Goal: Task Accomplishment & Management: Manage account settings

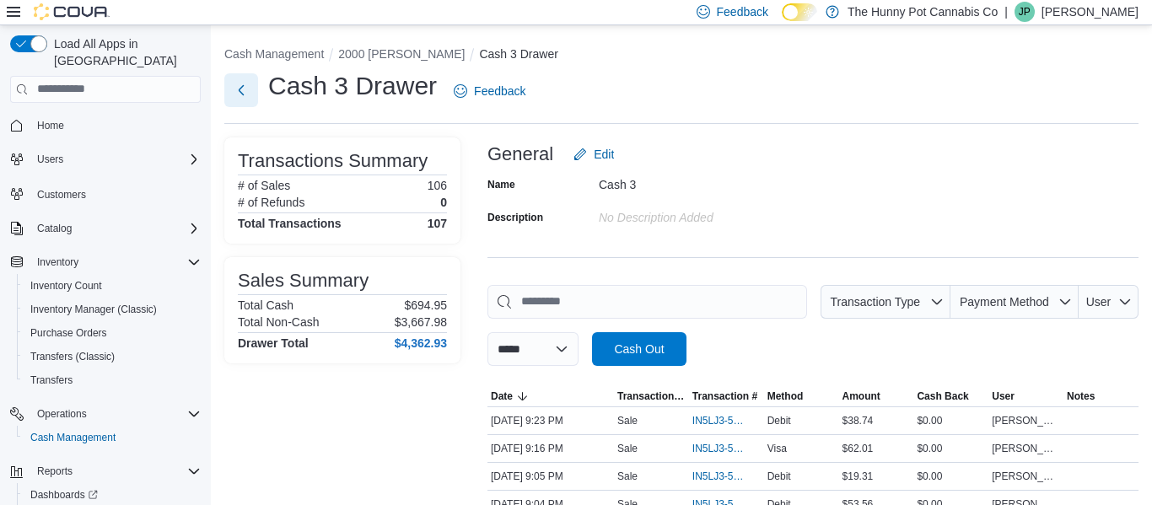
click at [238, 96] on button "Next" at bounding box center [241, 90] width 34 height 34
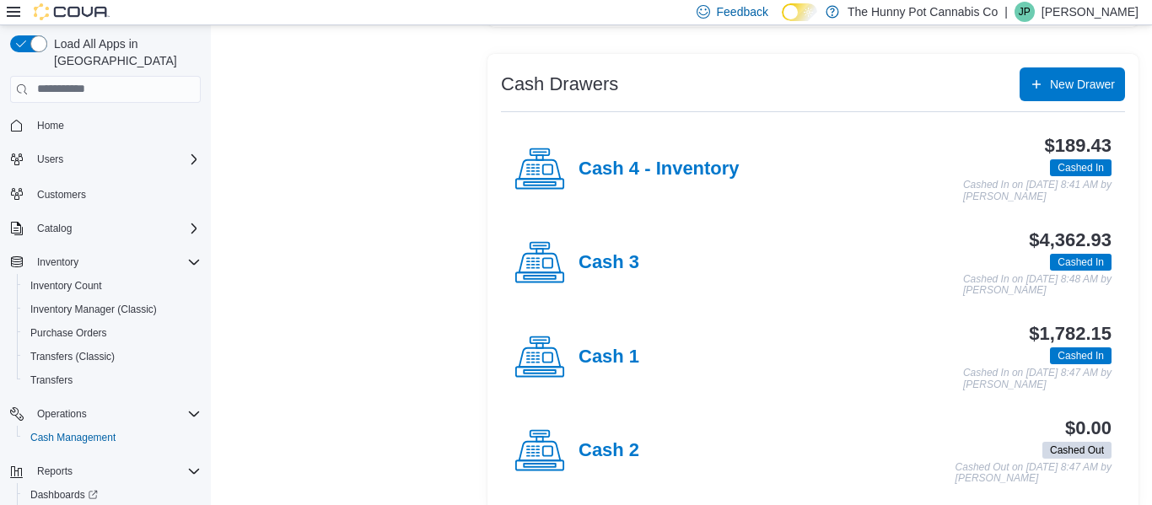
scroll to position [320, 0]
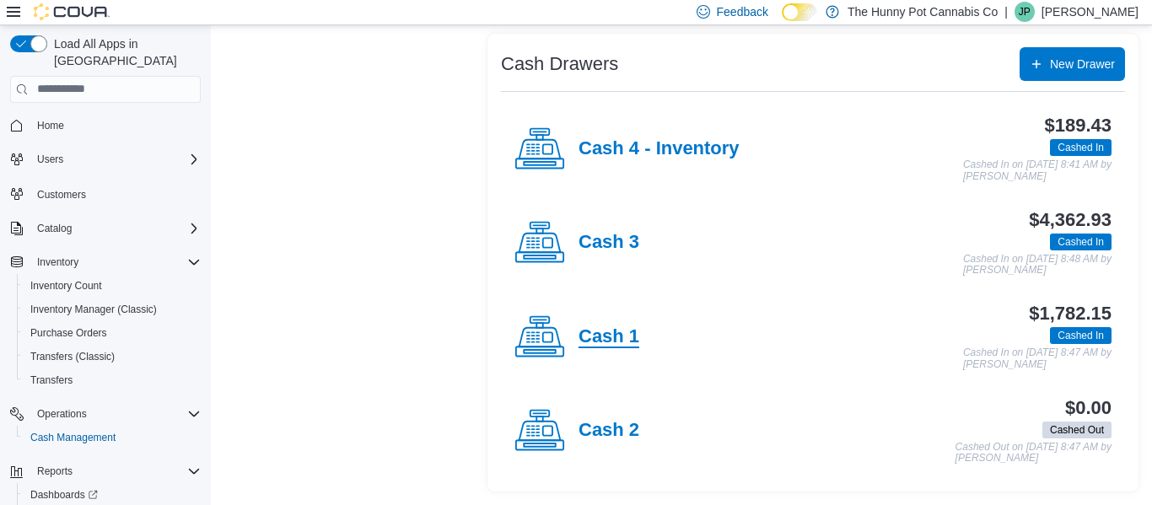
click at [607, 339] on h4 "Cash 1" at bounding box center [609, 337] width 61 height 22
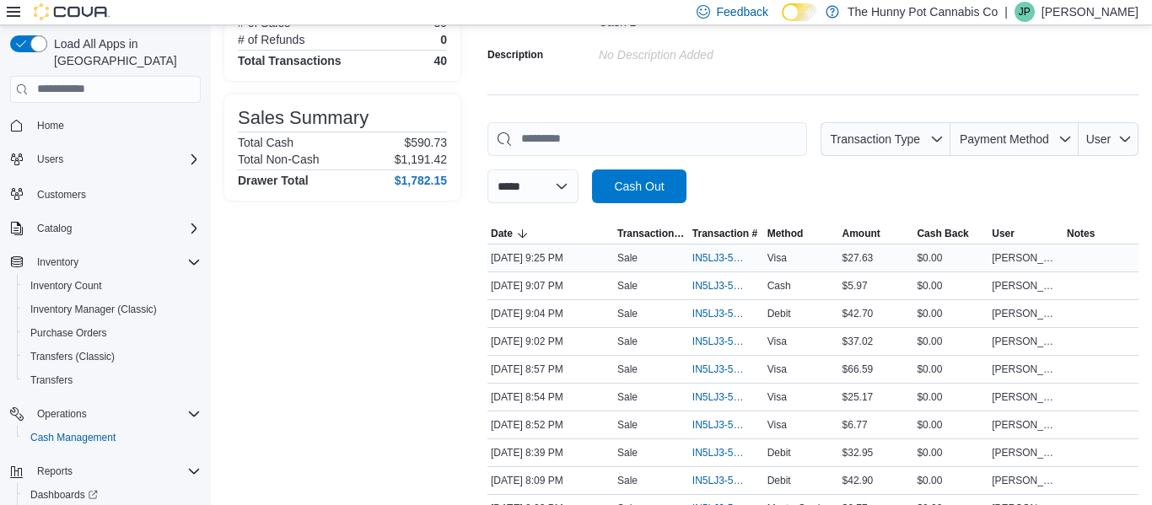
scroll to position [168, 0]
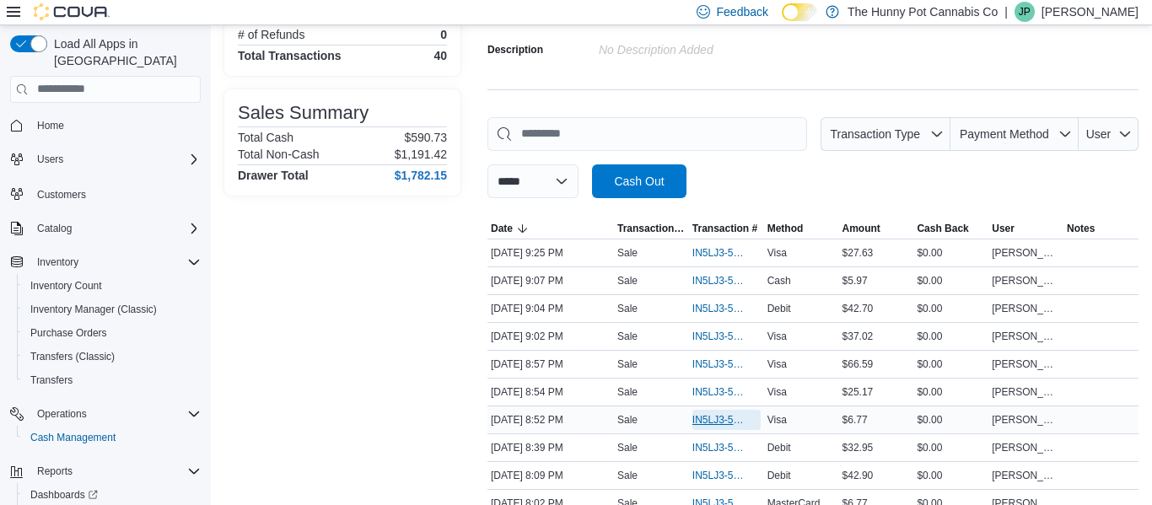
click at [696, 421] on span "IN5LJ3-5759138" at bounding box center [718, 419] width 51 height 13
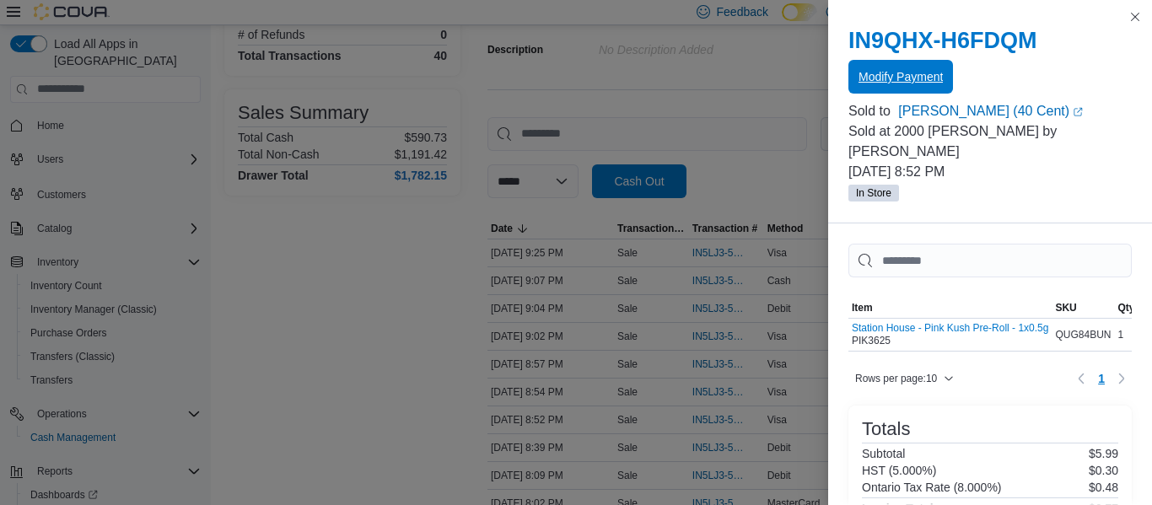
click at [929, 78] on span "Modify Payment" at bounding box center [901, 76] width 84 height 17
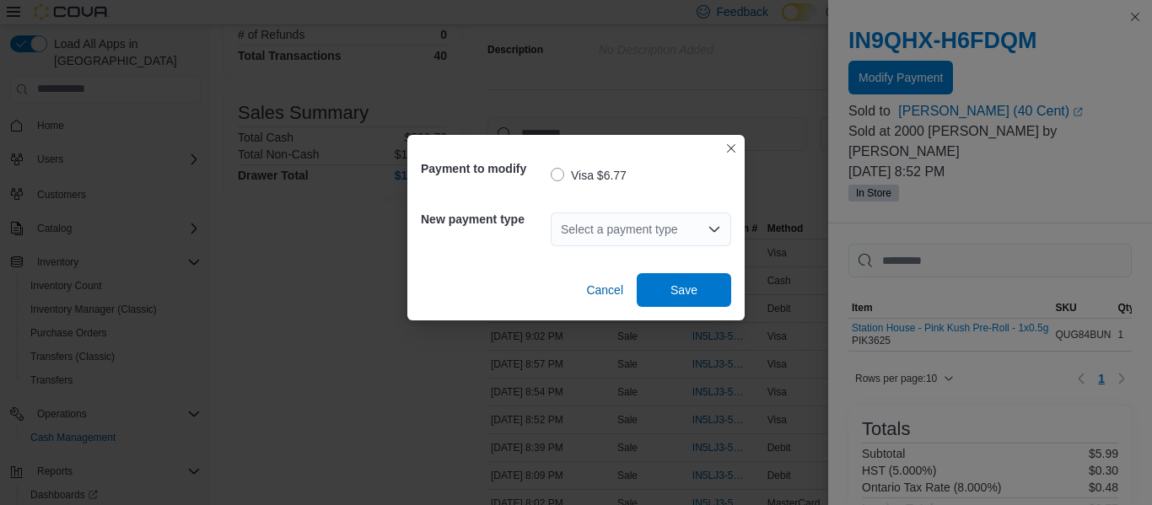
click at [620, 225] on div "Select a payment type" at bounding box center [641, 230] width 181 height 34
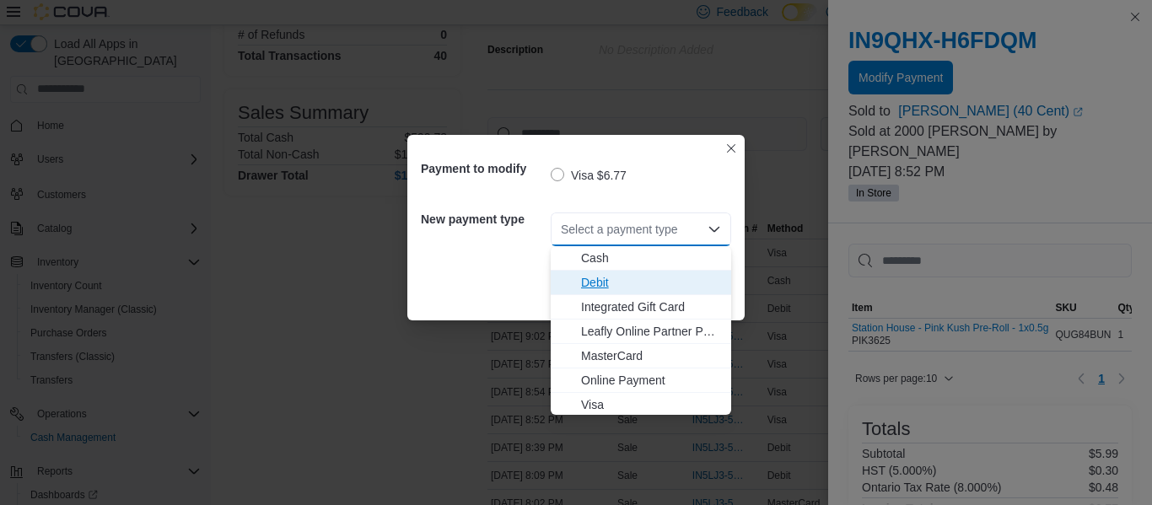
click at [611, 285] on span "Debit" at bounding box center [651, 282] width 140 height 17
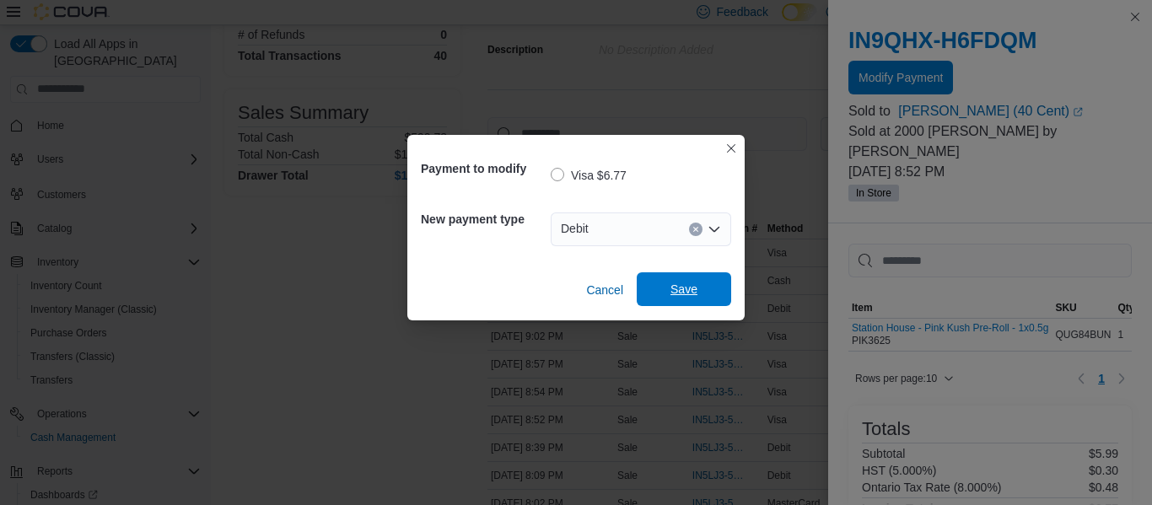
click at [681, 293] on span "Save" at bounding box center [684, 289] width 27 height 17
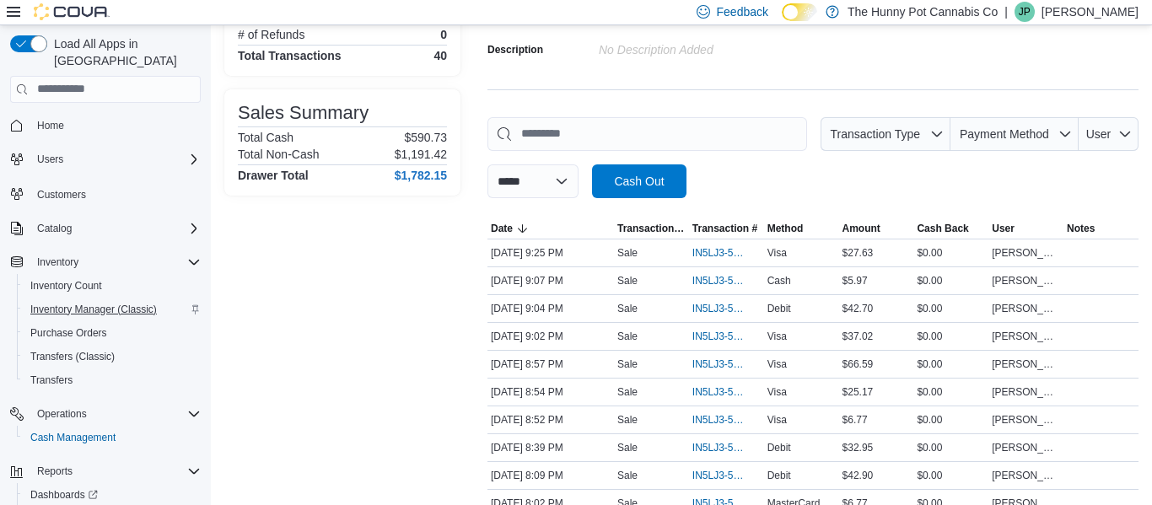
scroll to position [53, 0]
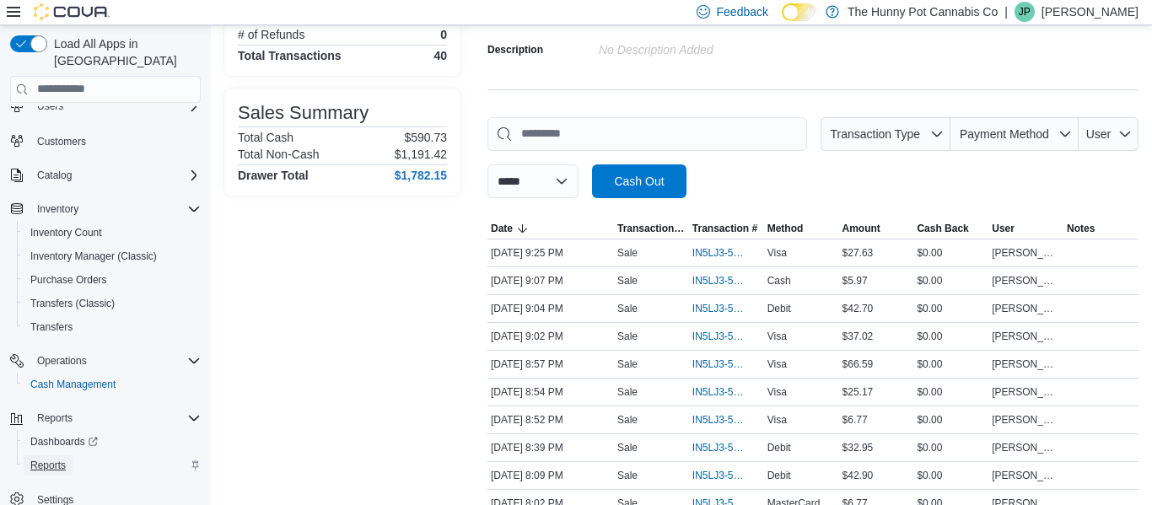
click at [55, 459] on span "Reports" at bounding box center [47, 465] width 35 height 13
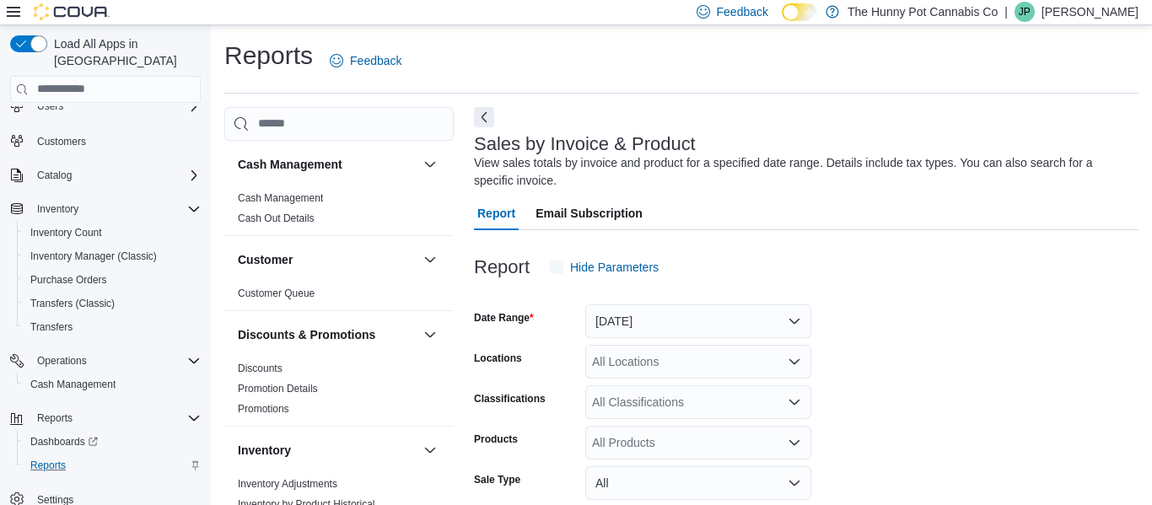
scroll to position [57, 0]
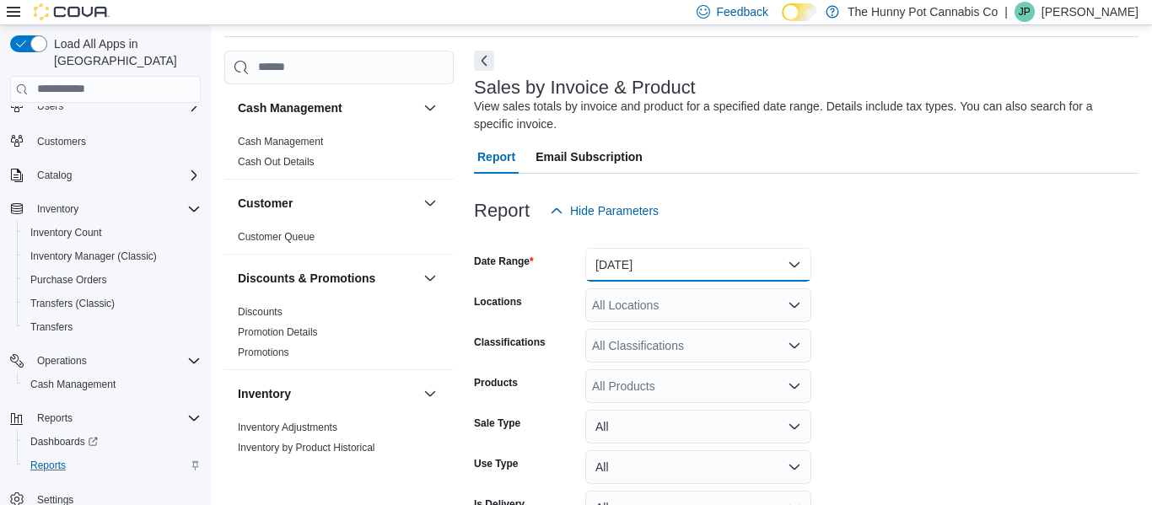
click at [618, 269] on button "Yesterday" at bounding box center [698, 265] width 226 height 34
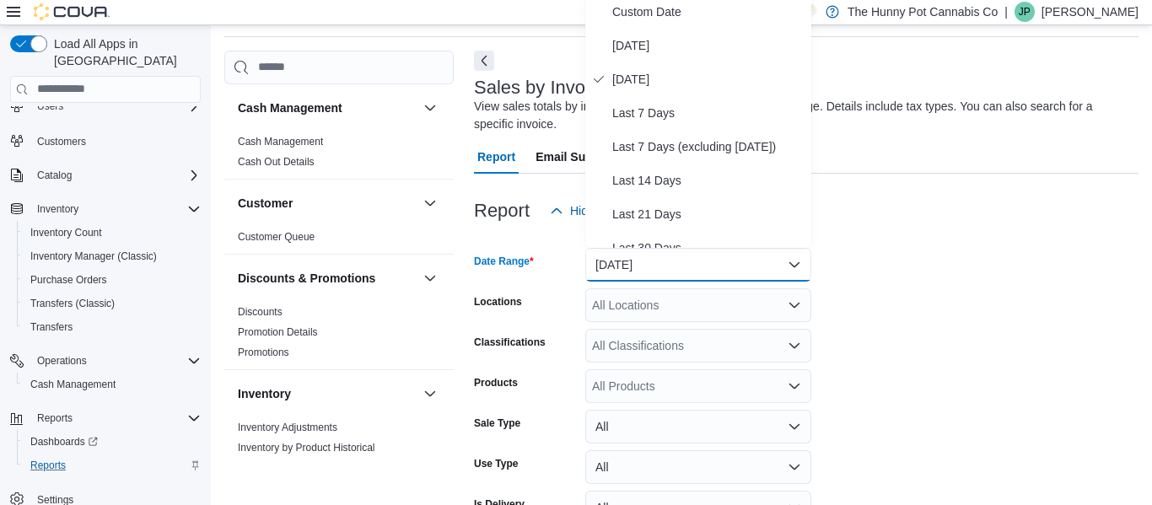
scroll to position [51, 0]
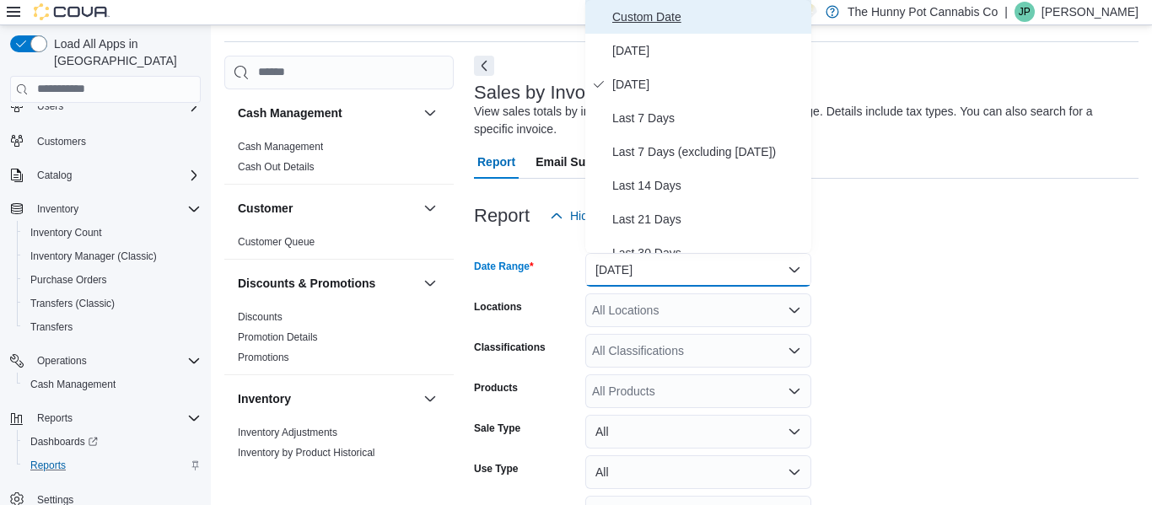
click at [626, 22] on span "Custom Date" at bounding box center [708, 17] width 192 height 20
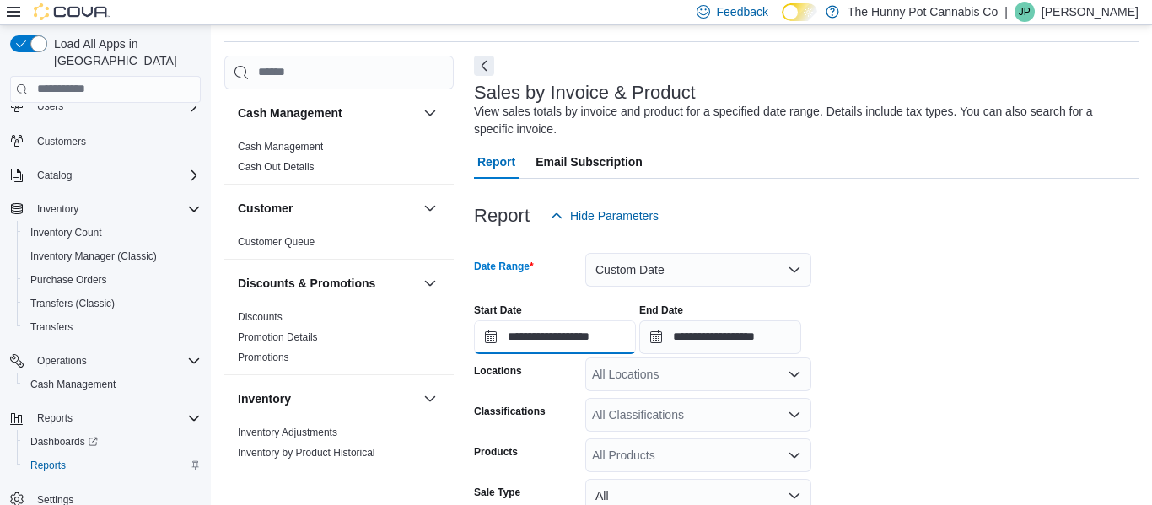
click at [567, 332] on input "**********" at bounding box center [555, 338] width 162 height 34
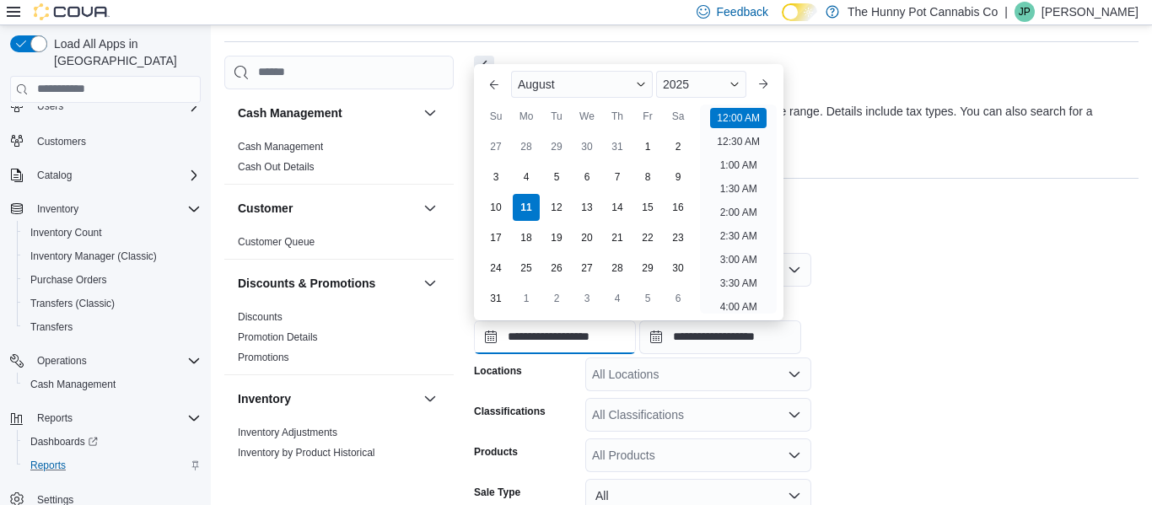
scroll to position [52, 0]
click at [540, 84] on span "August" at bounding box center [536, 84] width 37 height 13
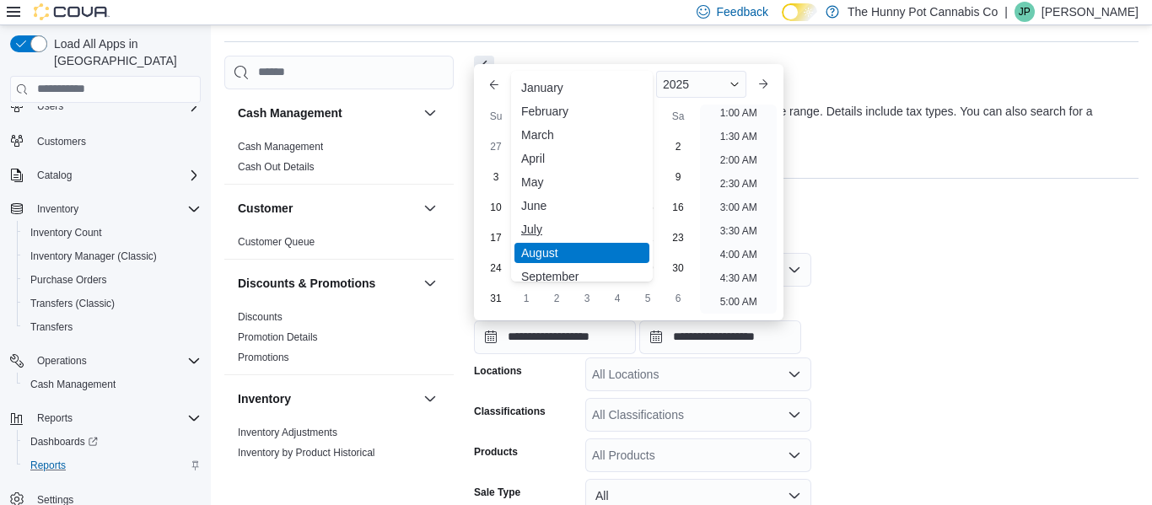
click at [532, 229] on div "July" at bounding box center [582, 229] width 135 height 20
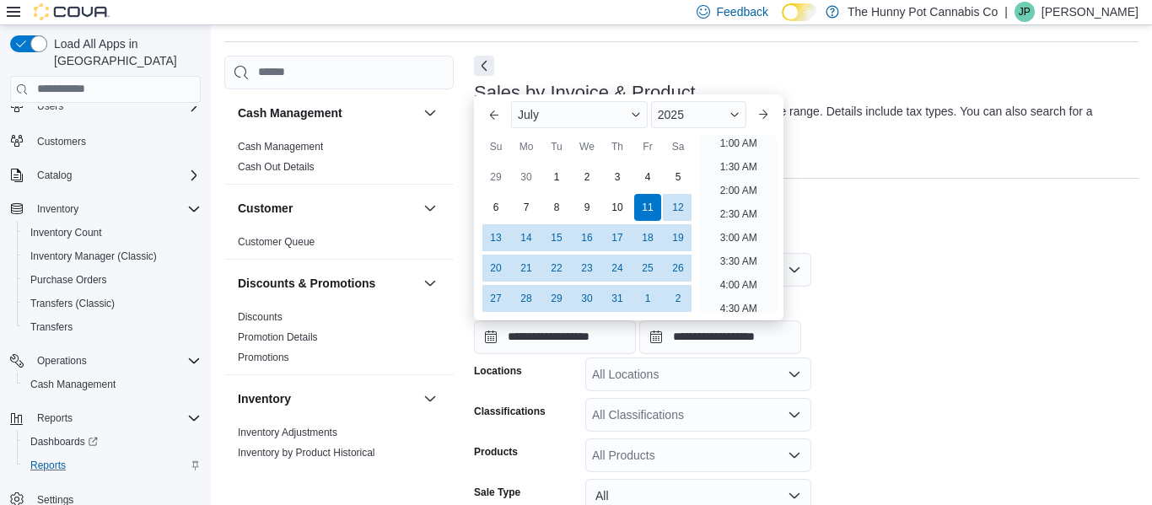
scroll to position [3, 0]
click at [611, 208] on div "10" at bounding box center [617, 207] width 30 height 30
type input "**********"
click at [875, 199] on div "Report Hide Parameters" at bounding box center [806, 216] width 665 height 34
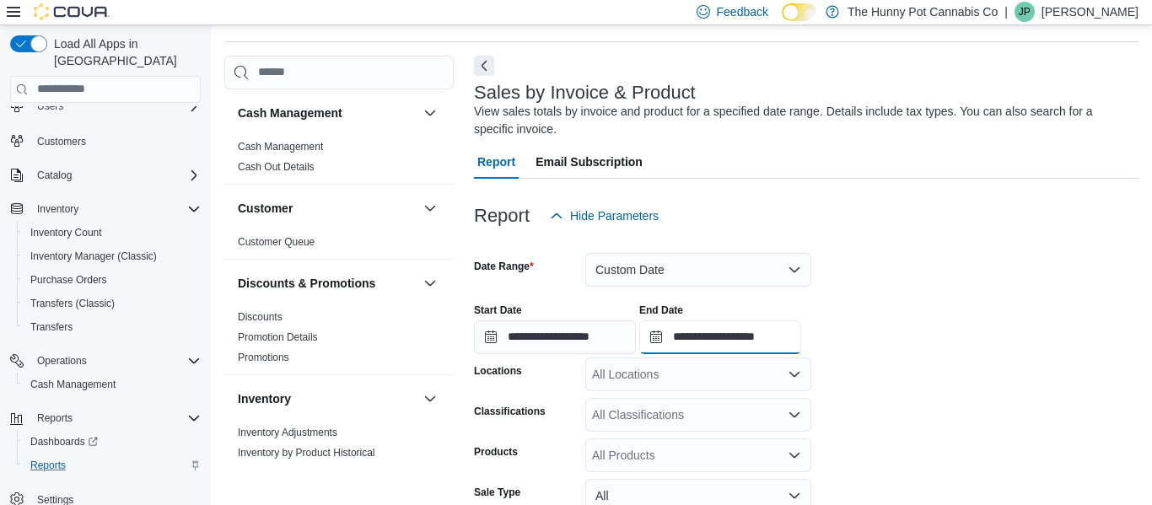
click at [769, 338] on input "**********" at bounding box center [720, 338] width 162 height 34
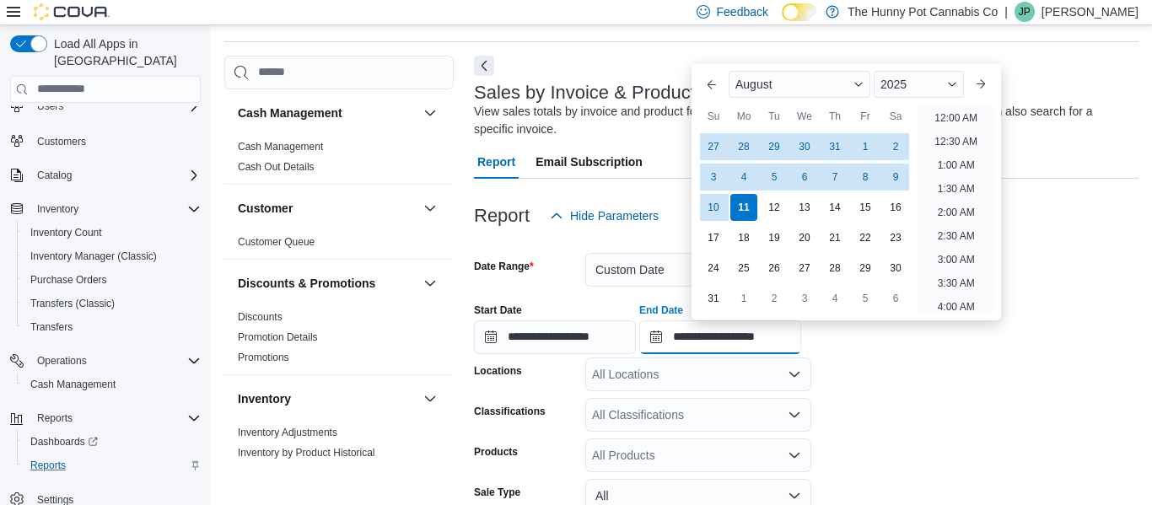
scroll to position [928, 0]
click at [744, 211] on div "11" at bounding box center [744, 207] width 30 height 30
click at [940, 474] on form "**********" at bounding box center [806, 477] width 665 height 489
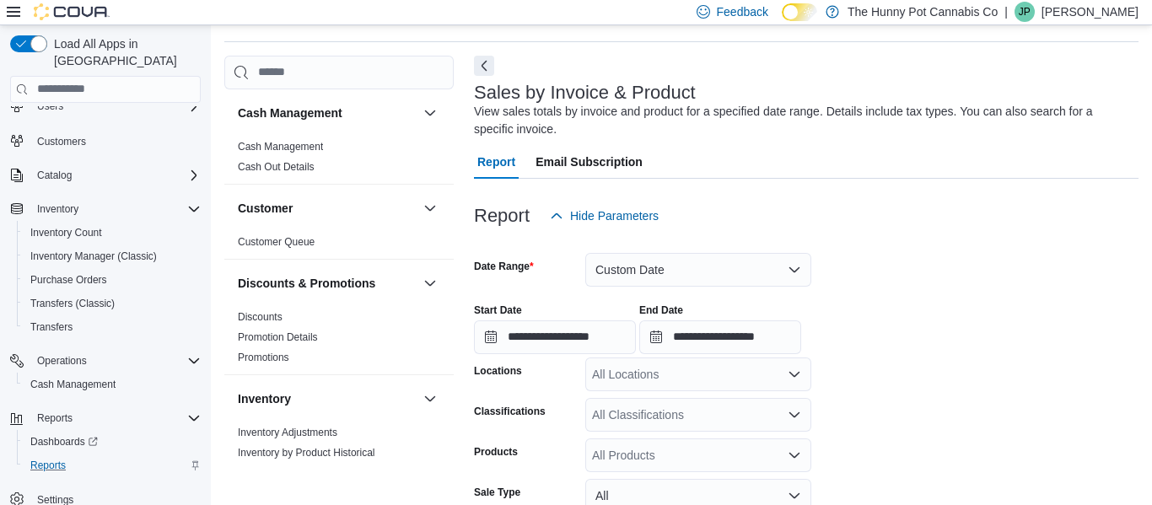
click at [639, 375] on div "All Locations" at bounding box center [698, 375] width 226 height 34
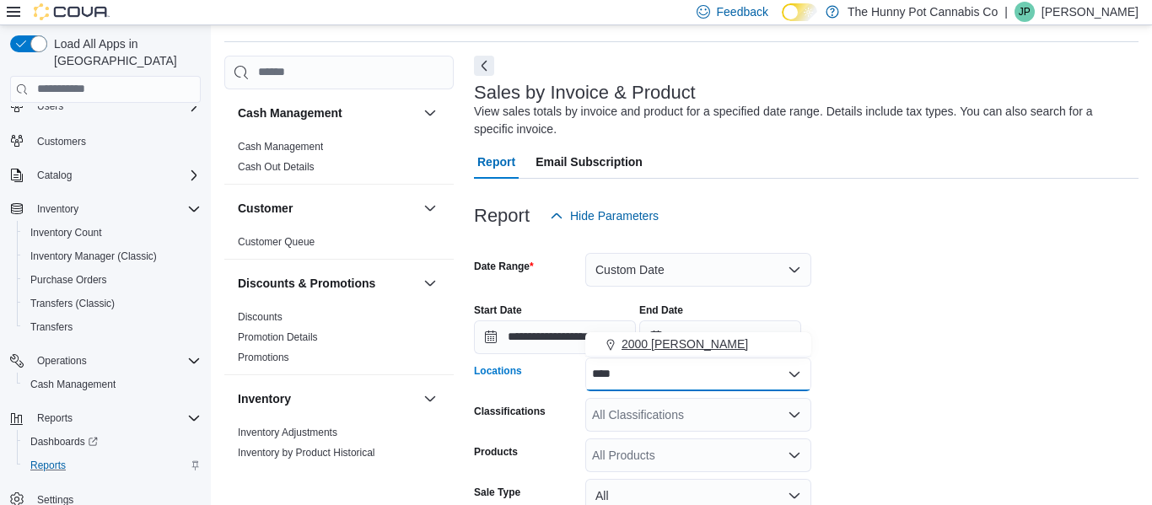
type input "****"
click at [666, 354] on button "2000 [PERSON_NAME]" at bounding box center [698, 344] width 226 height 24
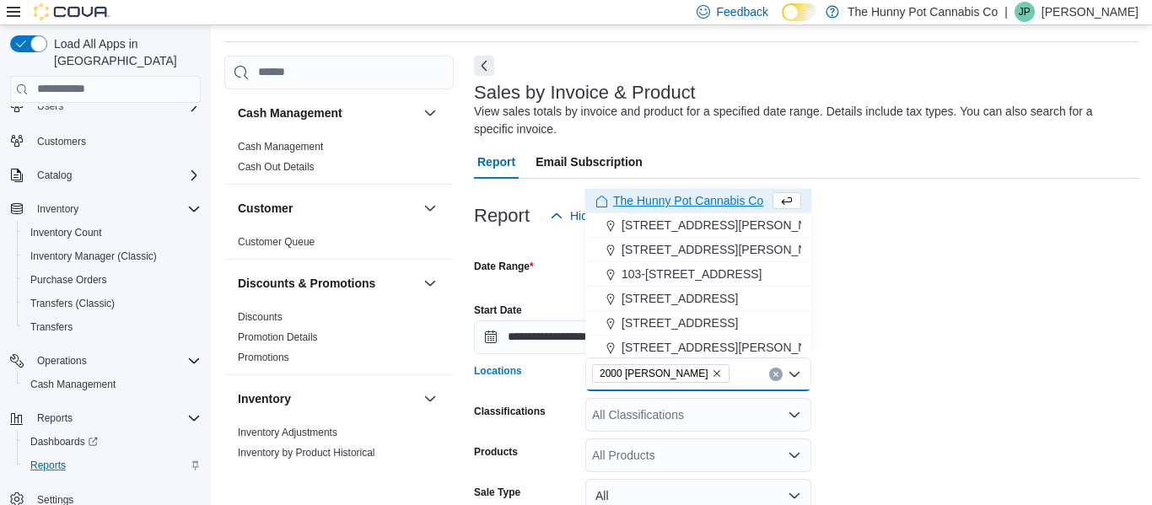
click at [1013, 307] on div "**********" at bounding box center [806, 322] width 665 height 64
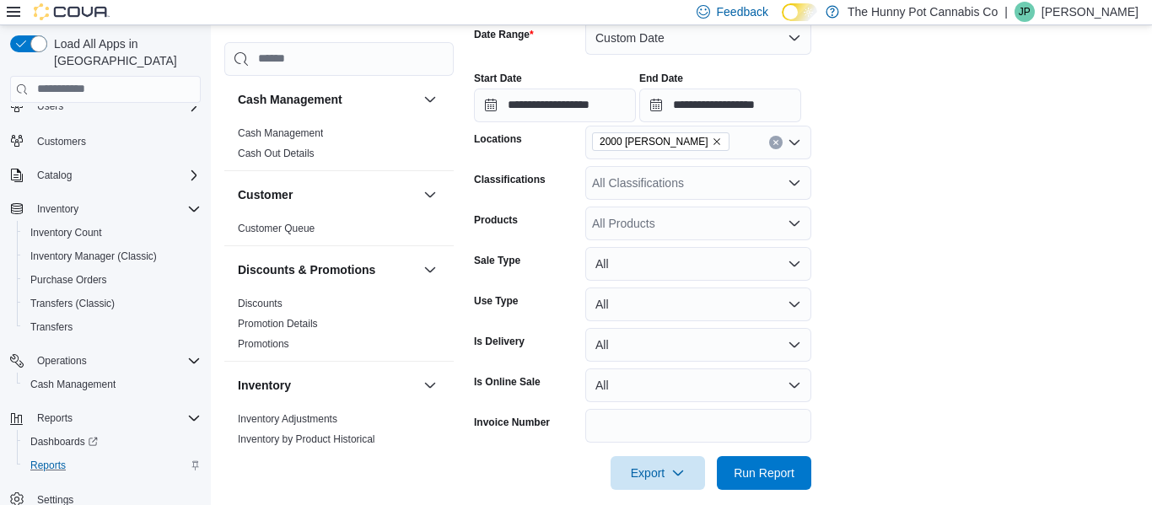
scroll to position [302, 0]
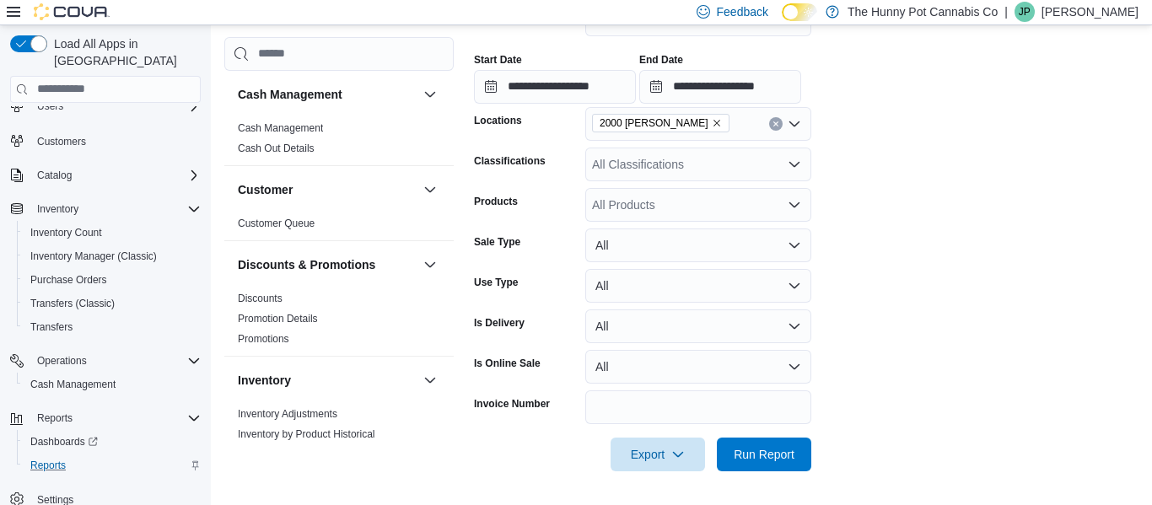
click at [661, 171] on div "All Classifications" at bounding box center [698, 165] width 226 height 34
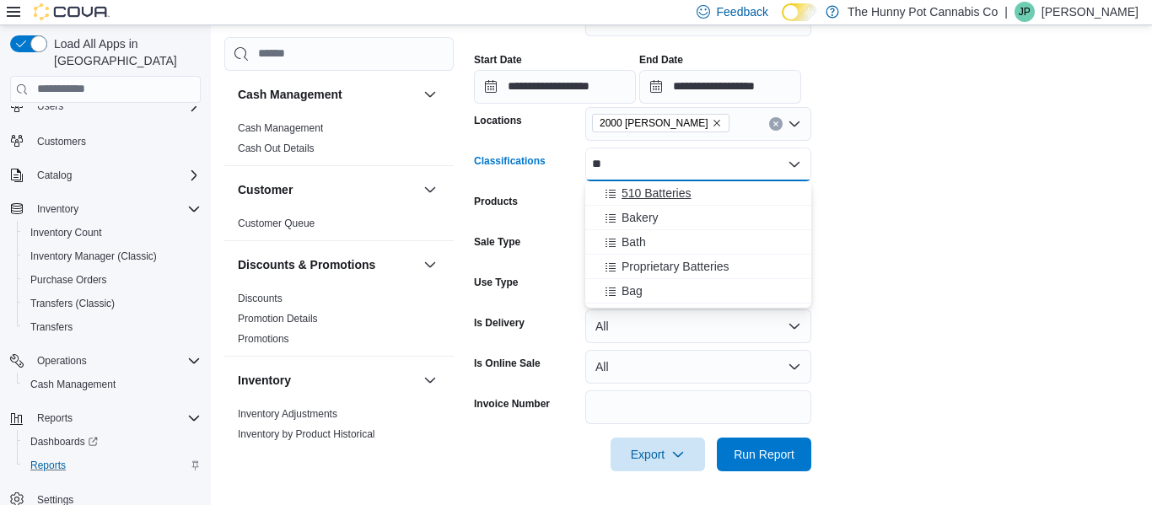
type input "**"
click at [698, 188] on div "510 Batteries" at bounding box center [699, 193] width 206 height 17
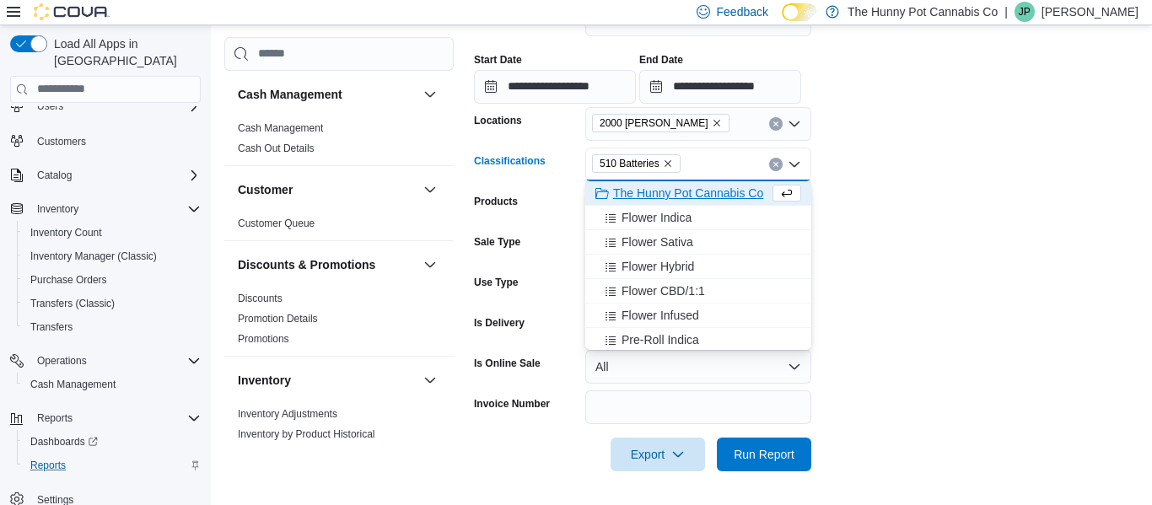
click at [913, 168] on form "**********" at bounding box center [806, 226] width 665 height 489
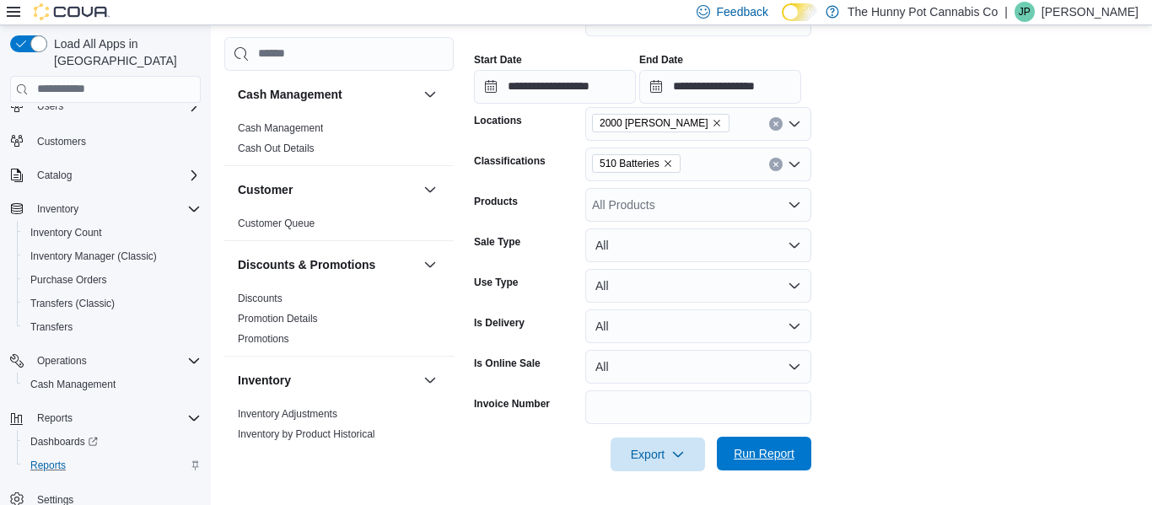
click at [754, 449] on span "Run Report" at bounding box center [764, 453] width 61 height 17
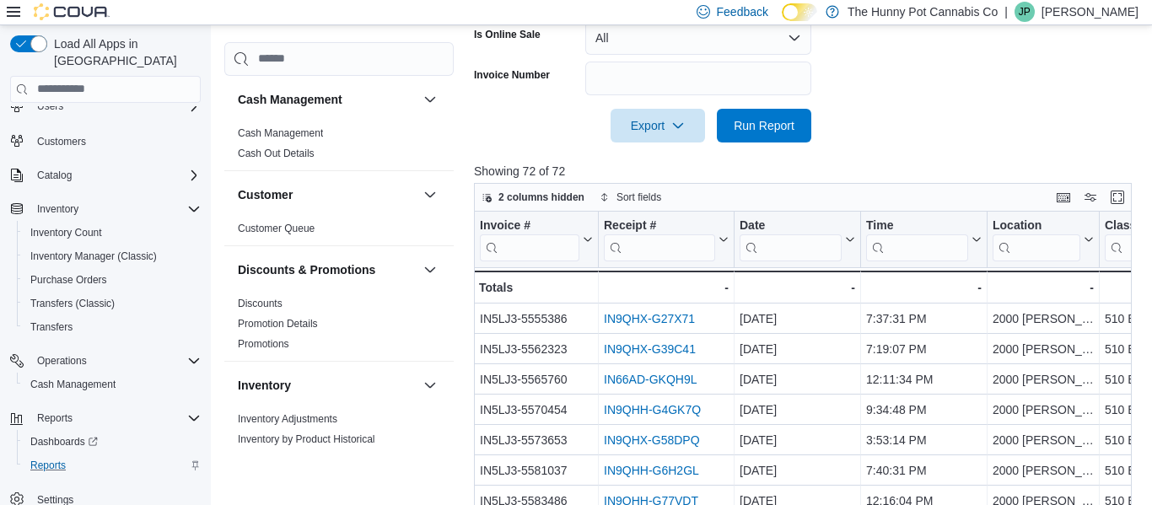
scroll to position [640, 0]
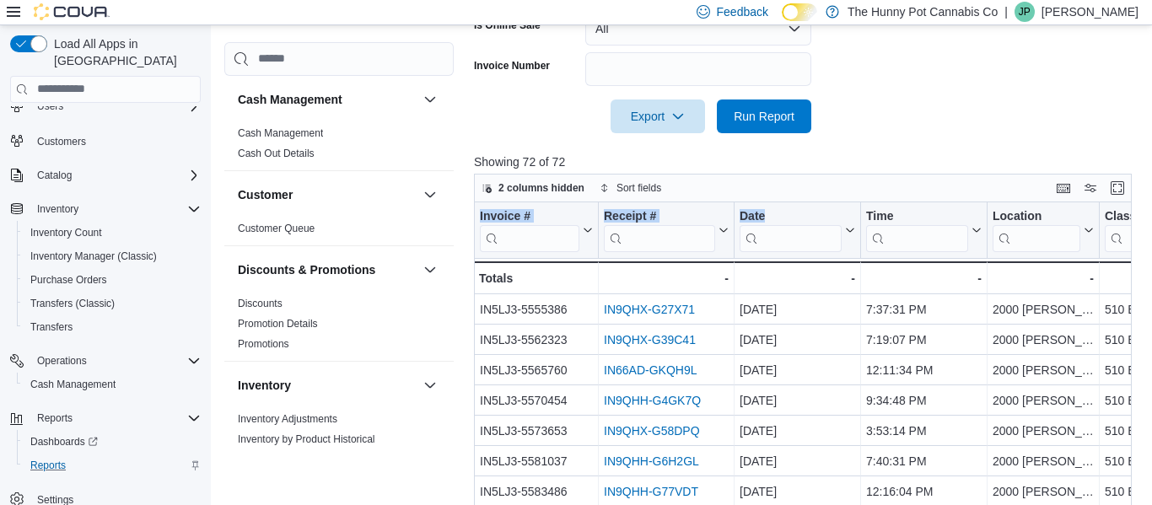
drag, startPoint x: 881, startPoint y: 197, endPoint x: 849, endPoint y: 249, distance: 60.6
click at [849, 249] on div "2 columns hidden Sort fields Invoice # Click to view column header actions Rece…" at bounding box center [803, 376] width 658 height 404
click at [877, 171] on div at bounding box center [806, 171] width 665 height 3
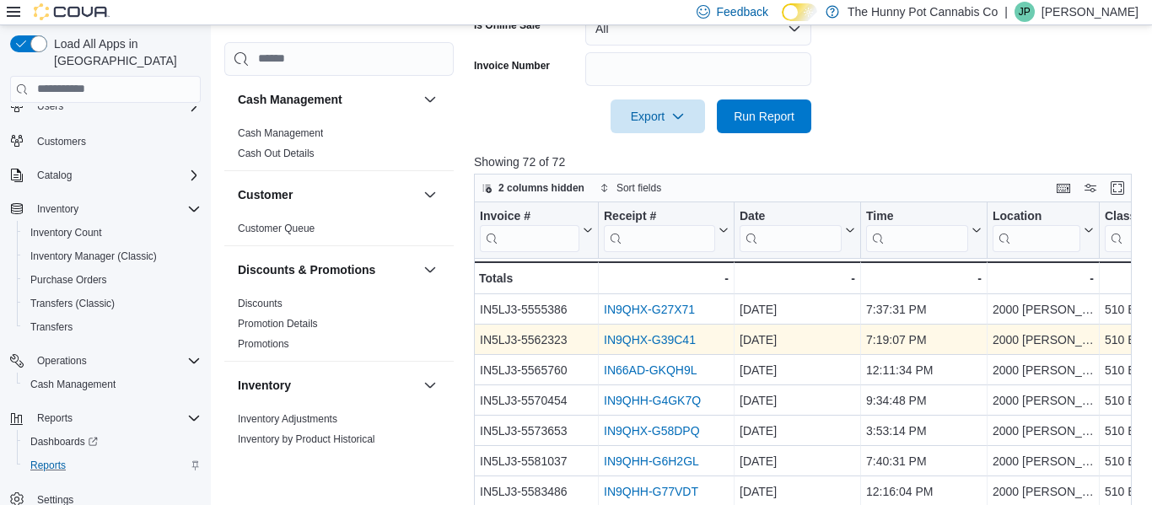
click at [661, 335] on link "IN9QHX-G39C41" at bounding box center [650, 339] width 92 height 13
click at [685, 341] on link "IN9QHX-G39C41" at bounding box center [650, 339] width 92 height 13
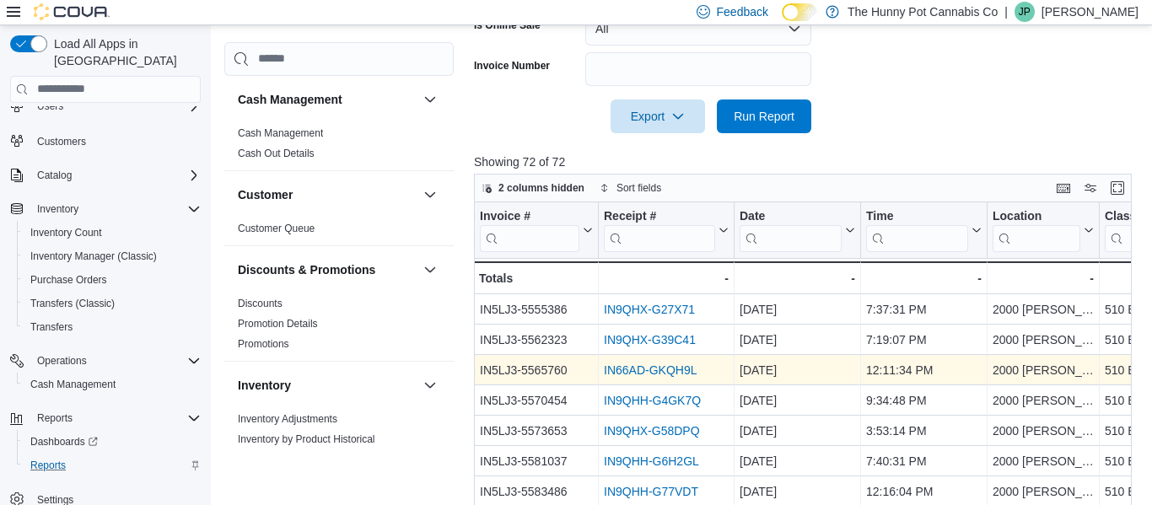
click at [681, 370] on link "IN66AD-GKQH9L" at bounding box center [650, 370] width 93 height 13
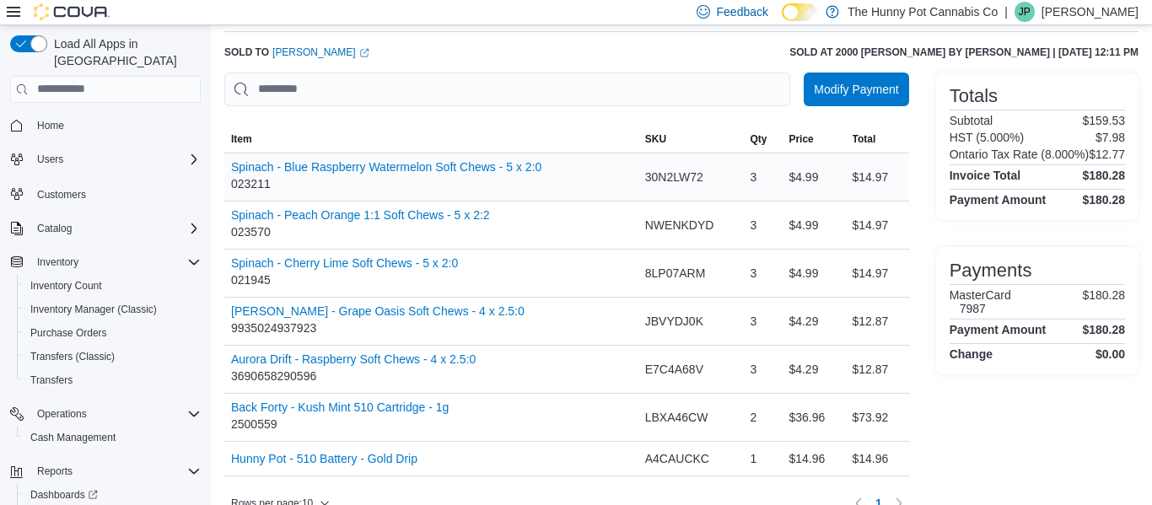
scroll to position [104, 0]
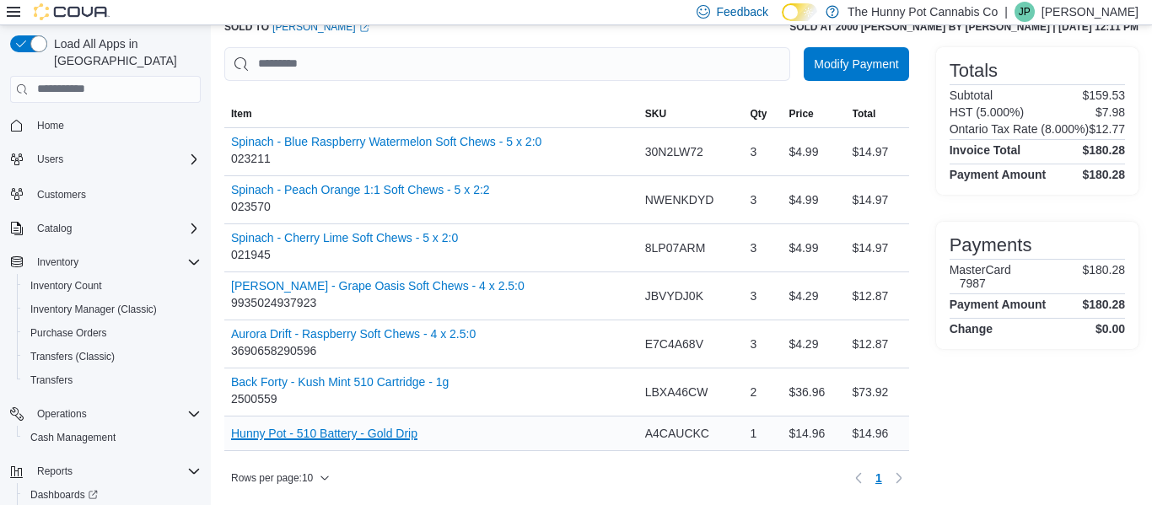
click at [410, 434] on button "Hunny Pot - 510 Battery - Gold Drip" at bounding box center [324, 433] width 186 height 13
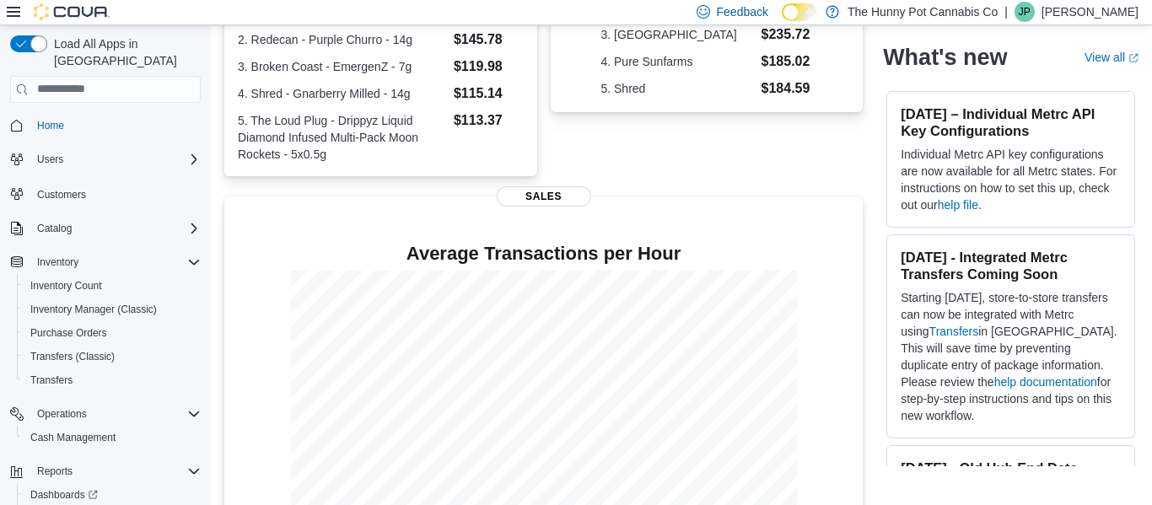
scroll to position [503, 0]
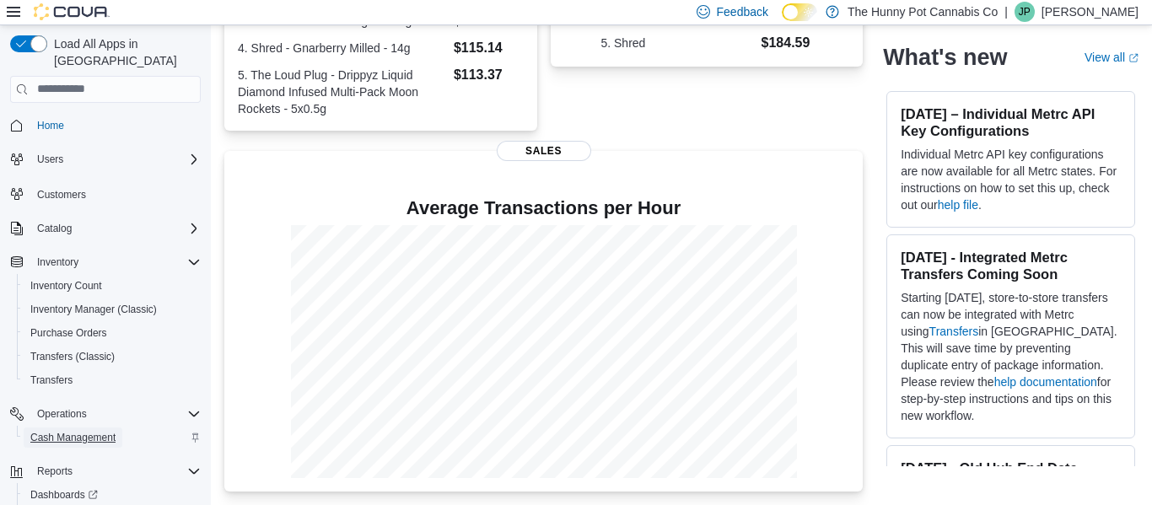
click at [85, 428] on span "Cash Management" at bounding box center [72, 438] width 85 height 20
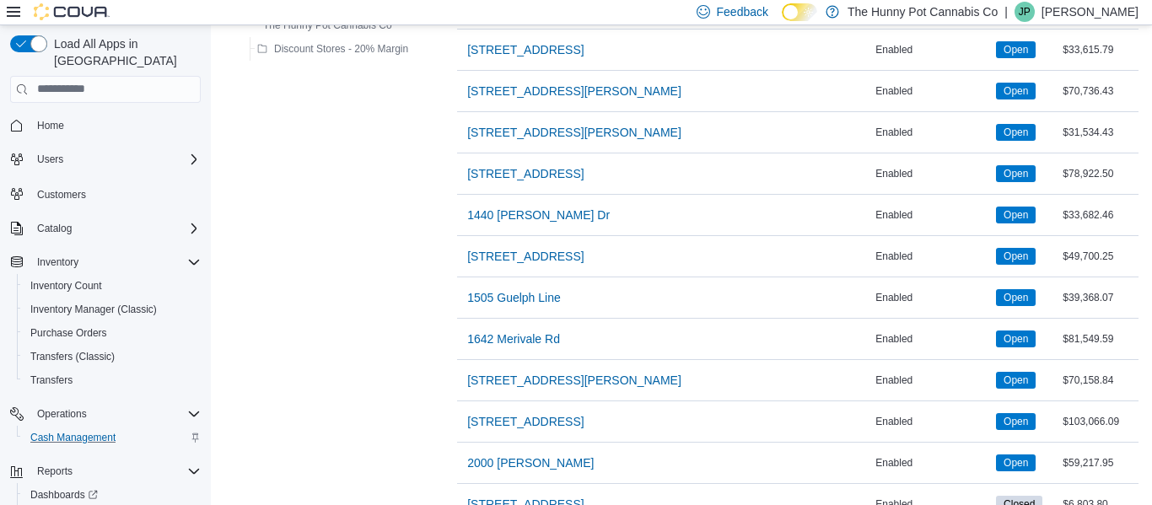
scroll to position [353, 0]
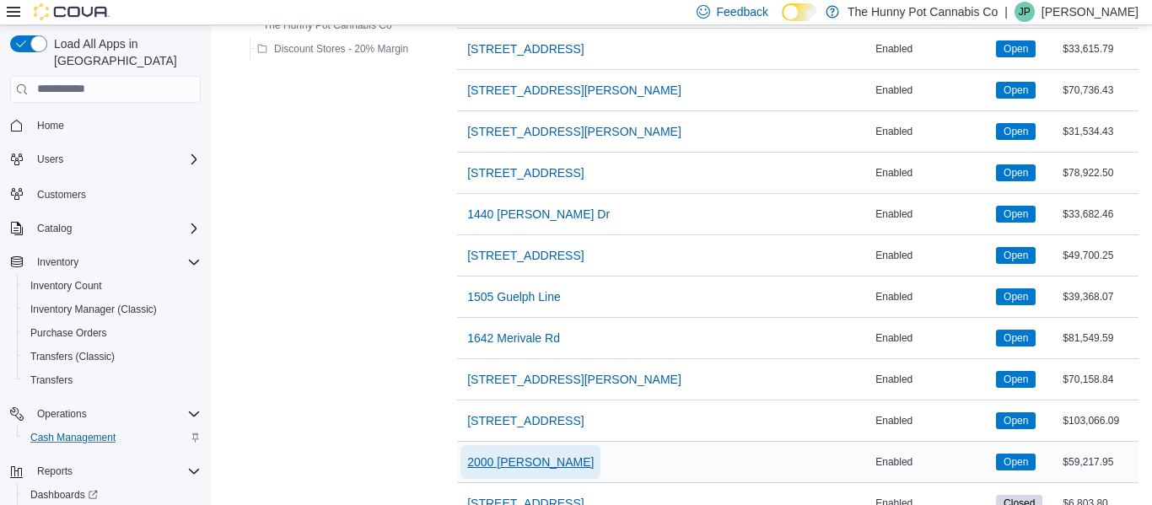
click at [473, 467] on span "2000 [PERSON_NAME]" at bounding box center [530, 462] width 127 height 17
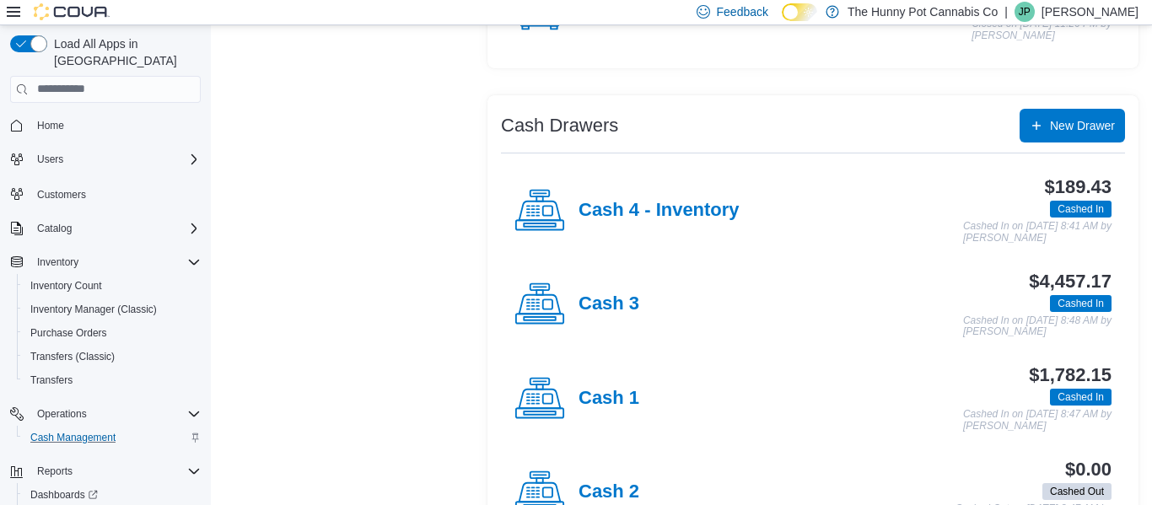
scroll to position [260, 0]
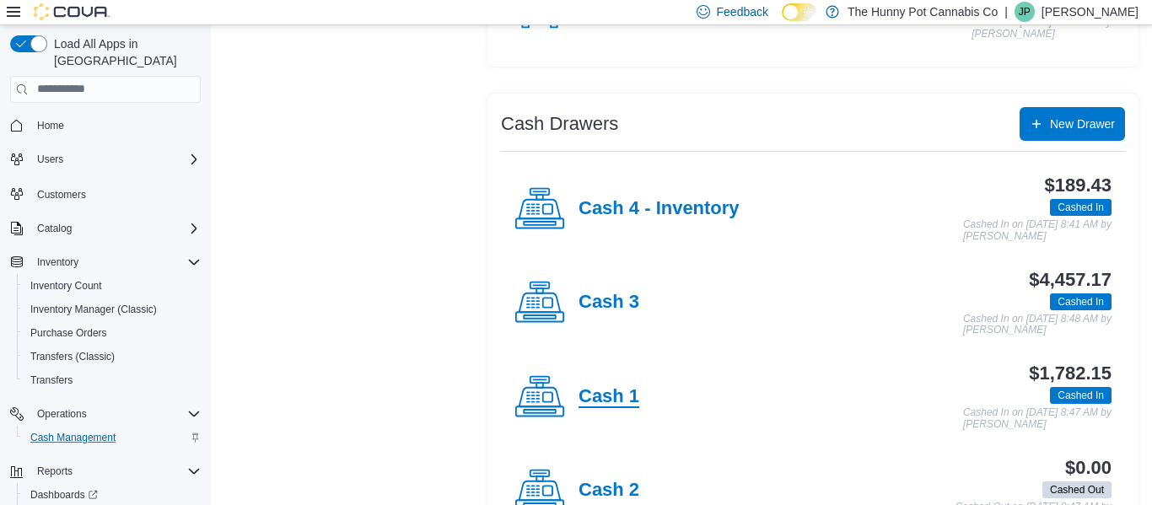
click at [616, 398] on h4 "Cash 1" at bounding box center [609, 397] width 61 height 22
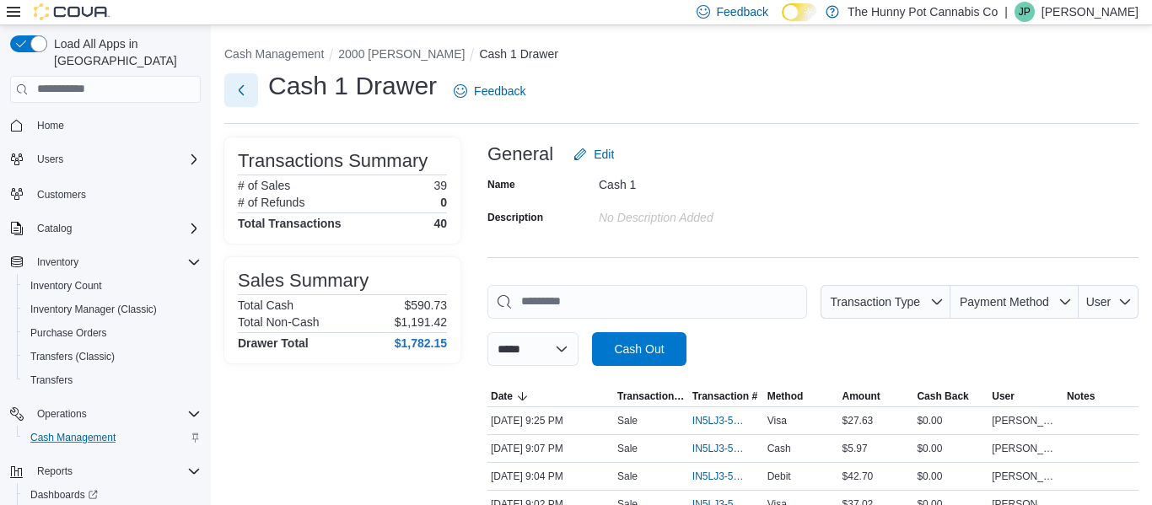
click at [241, 83] on button "Next" at bounding box center [241, 90] width 34 height 34
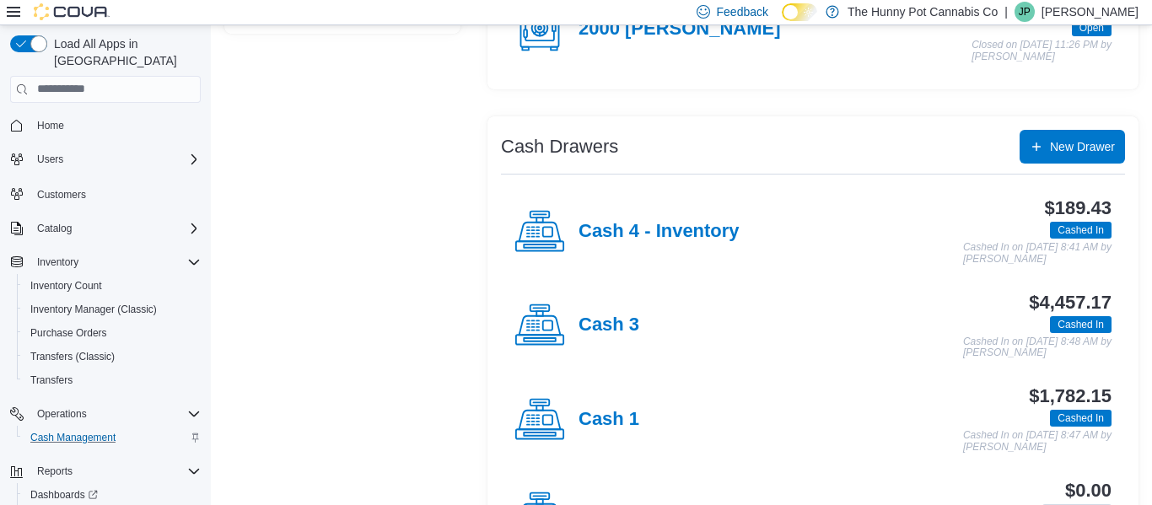
scroll to position [240, 0]
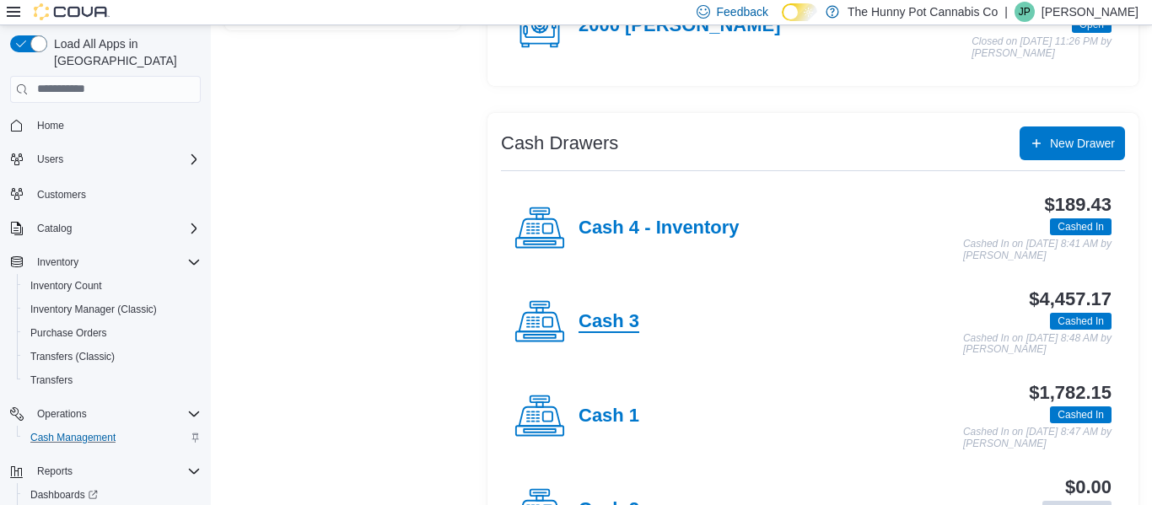
click at [623, 325] on h4 "Cash 3" at bounding box center [609, 322] width 61 height 22
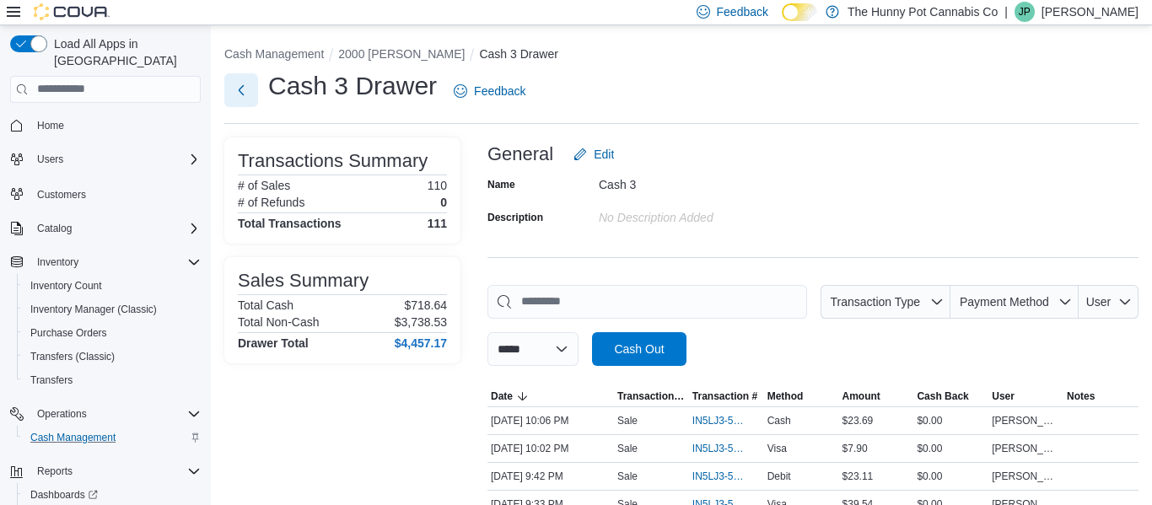
click at [245, 91] on button "Next" at bounding box center [241, 90] width 34 height 34
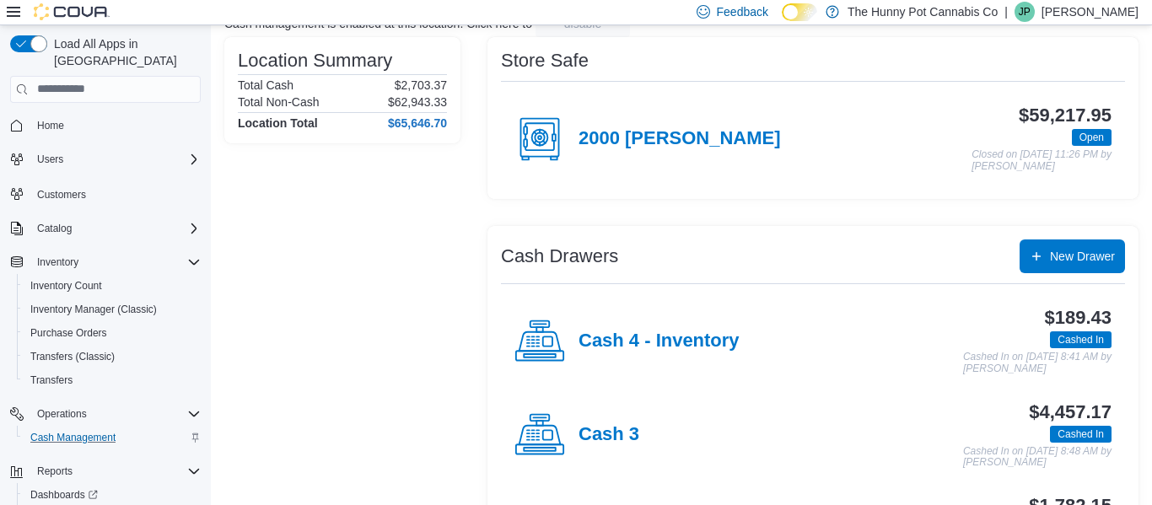
scroll to position [320, 0]
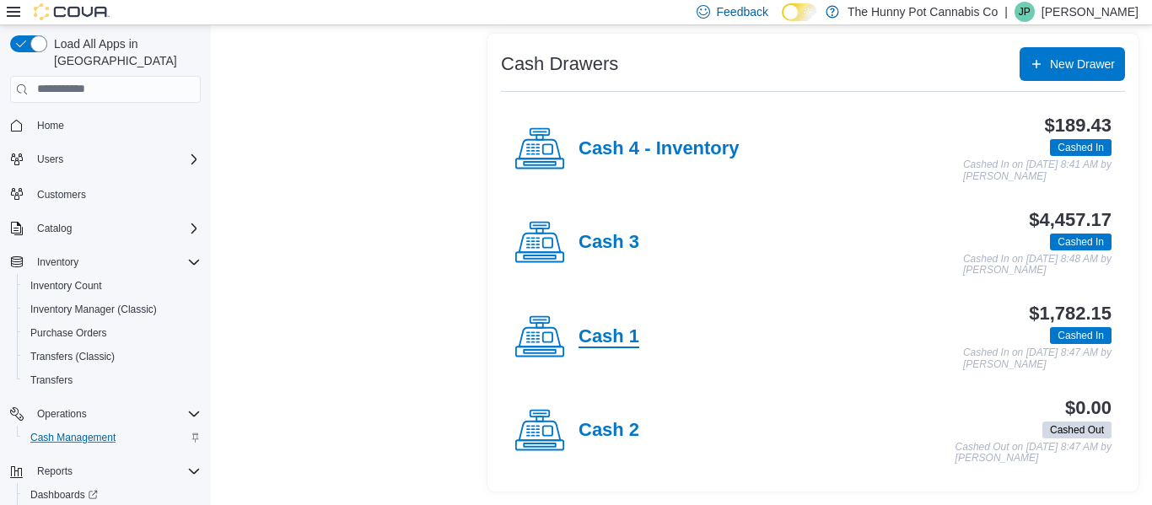
click at [623, 338] on h4 "Cash 1" at bounding box center [609, 337] width 61 height 22
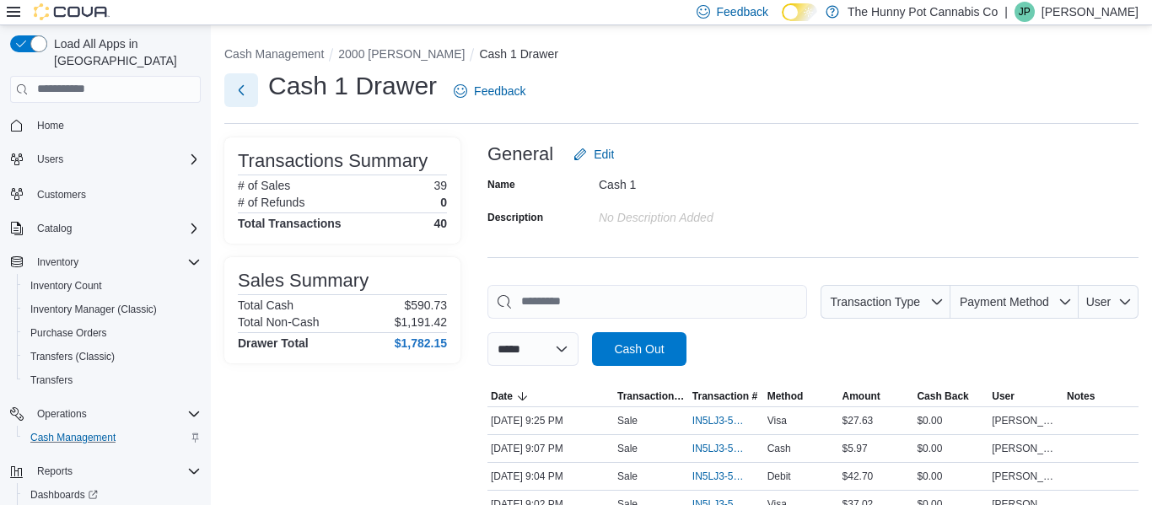
click at [235, 89] on button "Next" at bounding box center [241, 90] width 34 height 34
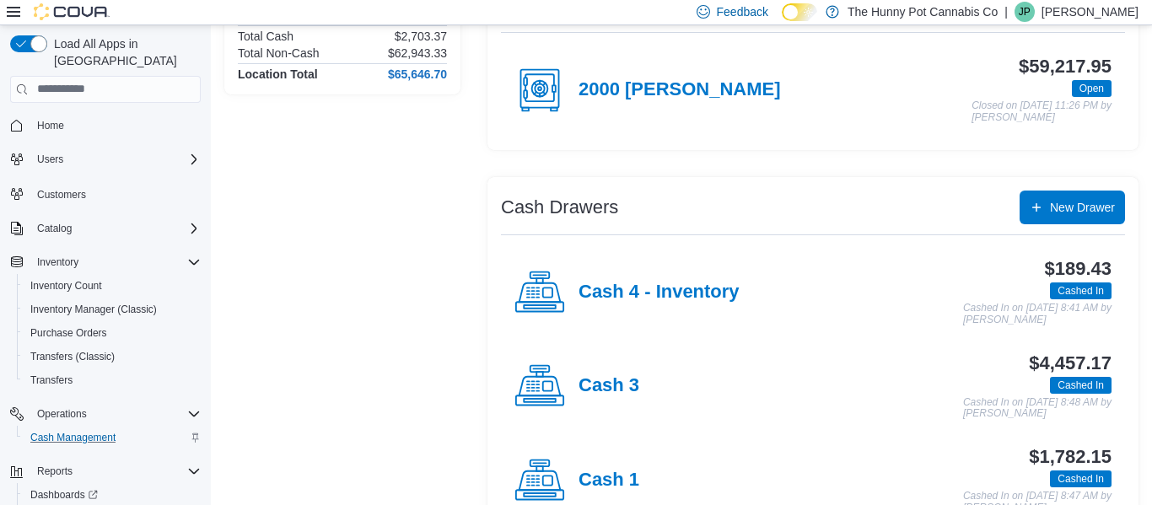
scroll to position [182, 0]
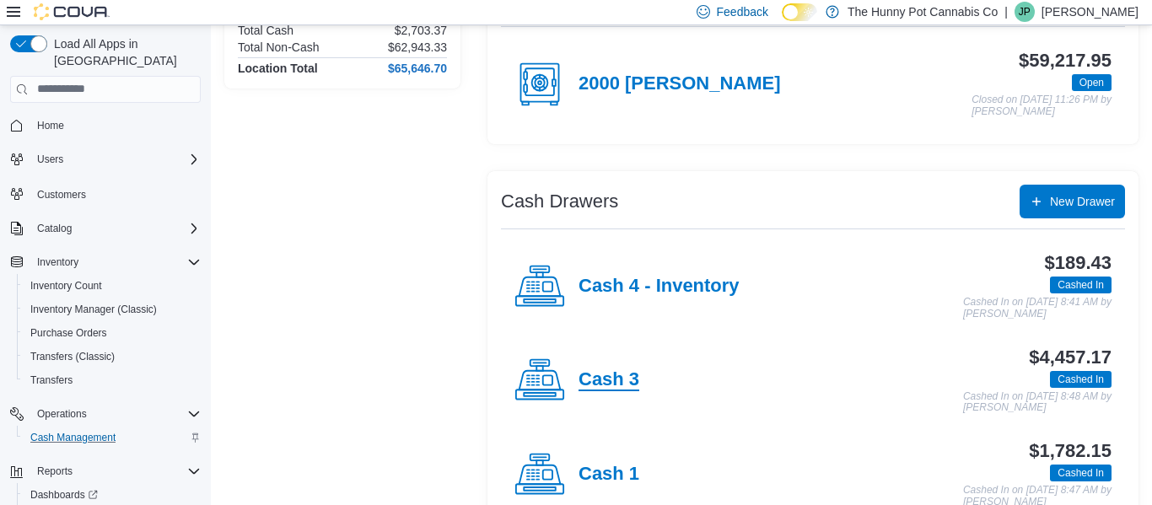
click at [588, 380] on h4 "Cash 3" at bounding box center [609, 380] width 61 height 22
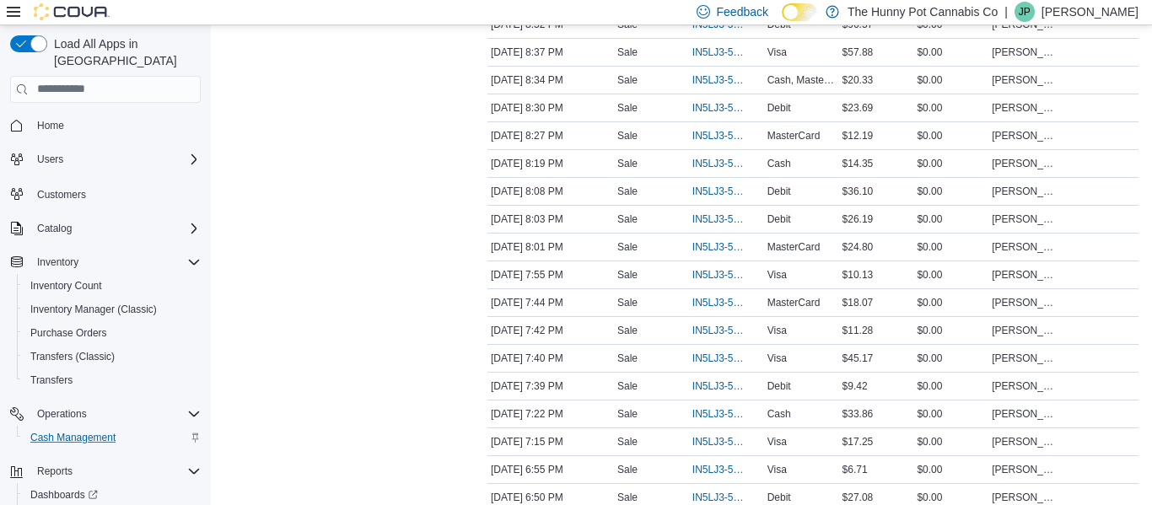
scroll to position [683, 0]
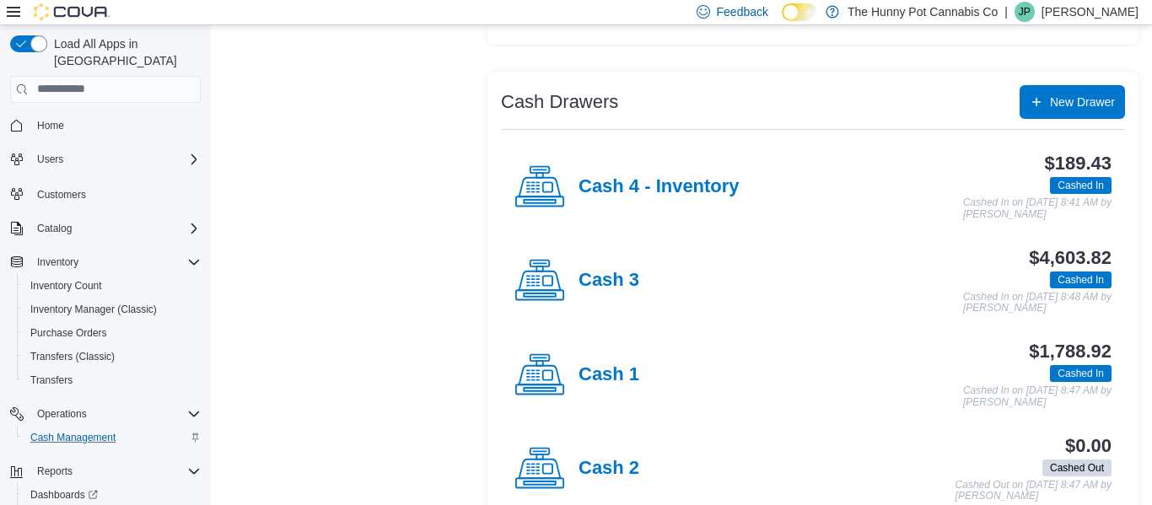
scroll to position [320, 0]
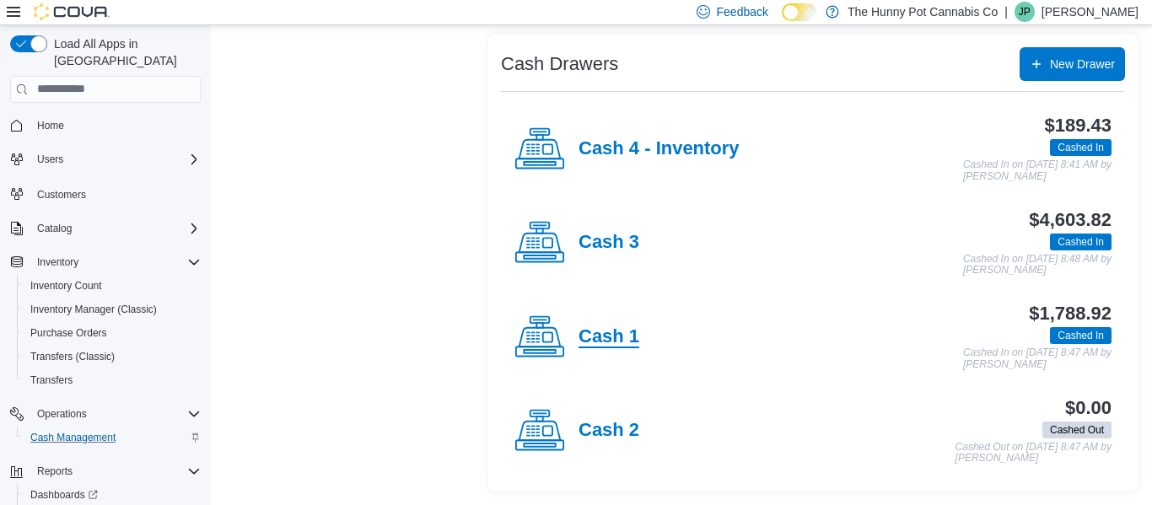
click at [632, 336] on h4 "Cash 1" at bounding box center [609, 337] width 61 height 22
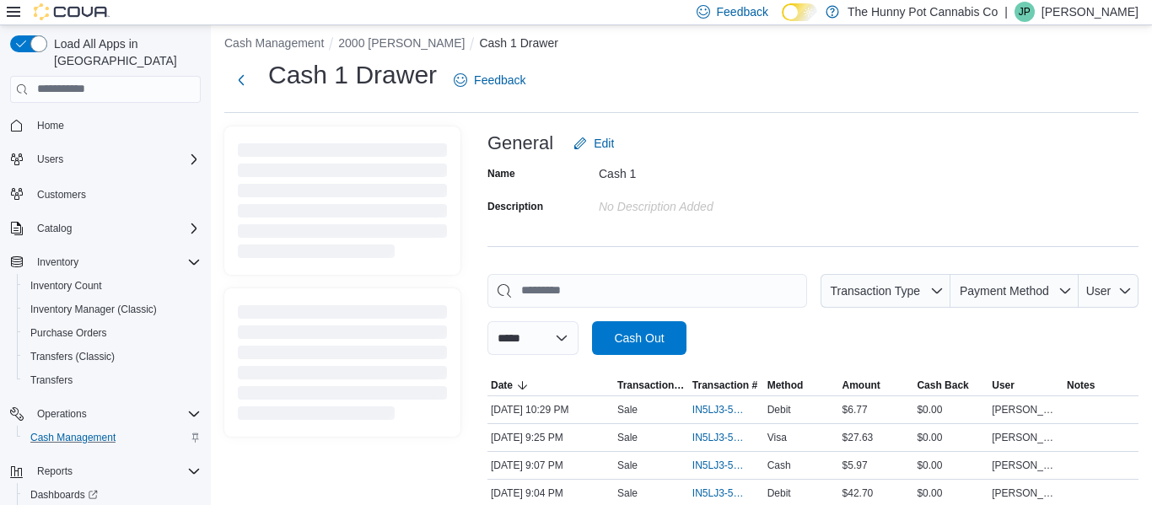
scroll to position [320, 0]
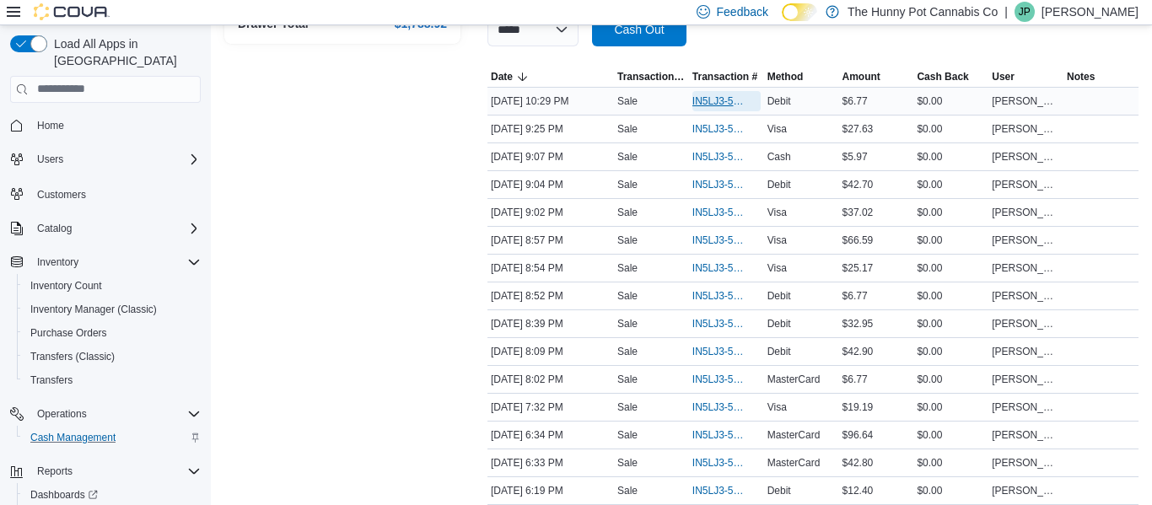
click at [708, 109] on span "IN5LJ3-5759957" at bounding box center [727, 101] width 68 height 20
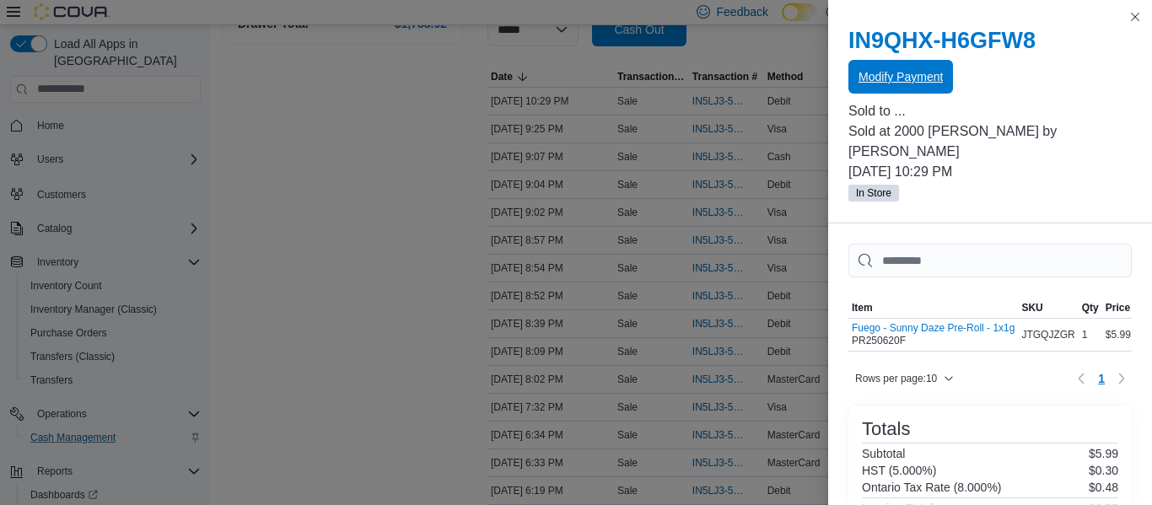
click at [872, 85] on span "Modify Payment" at bounding box center [901, 77] width 84 height 34
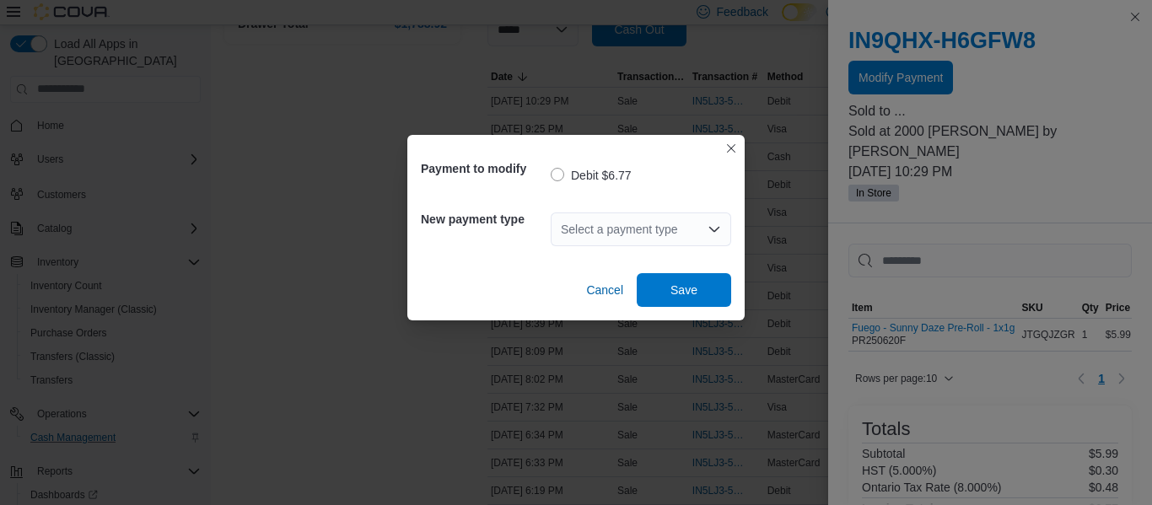
click at [650, 222] on div "Select a payment type" at bounding box center [641, 230] width 181 height 34
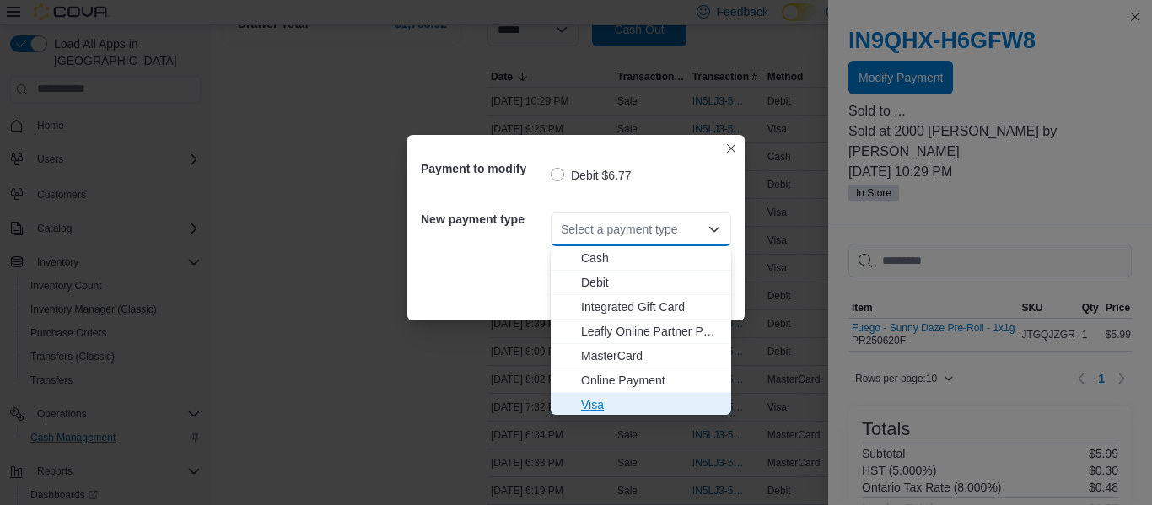
click at [585, 407] on span "Visa" at bounding box center [651, 404] width 140 height 17
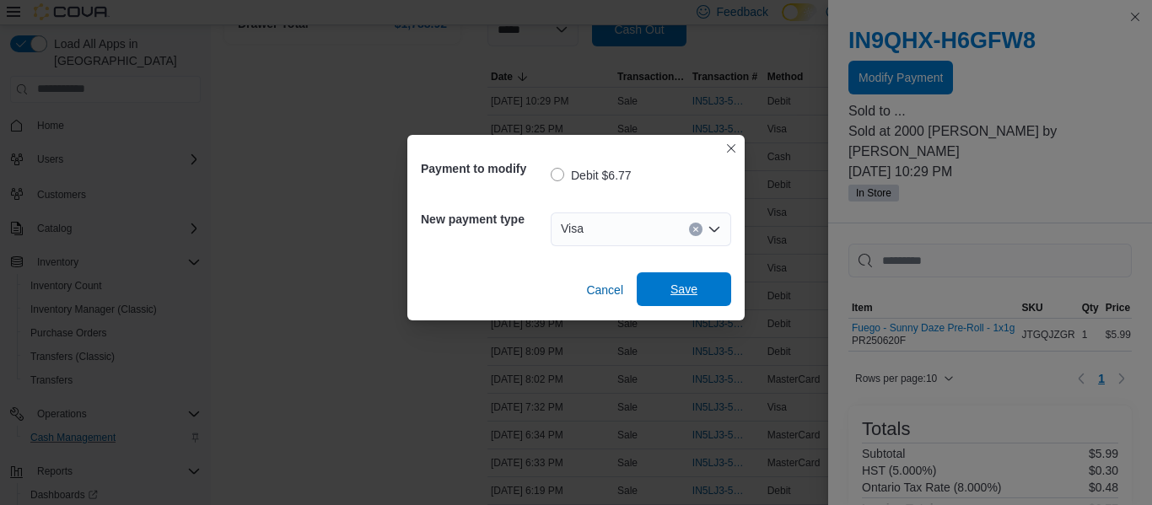
click at [682, 297] on span "Save" at bounding box center [684, 289] width 74 height 34
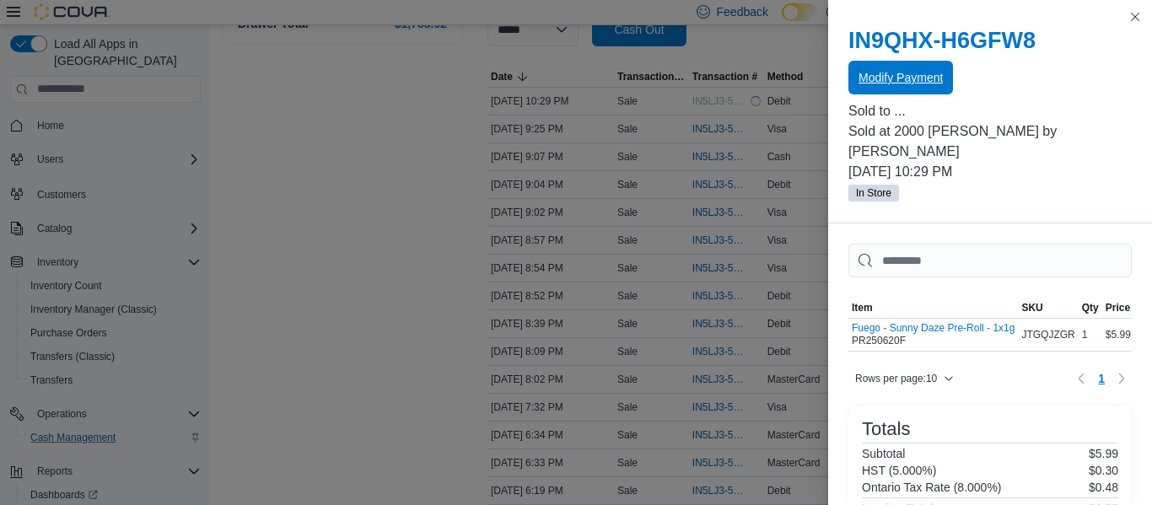
scroll to position [0, 0]
